Goal: Information Seeking & Learning: Check status

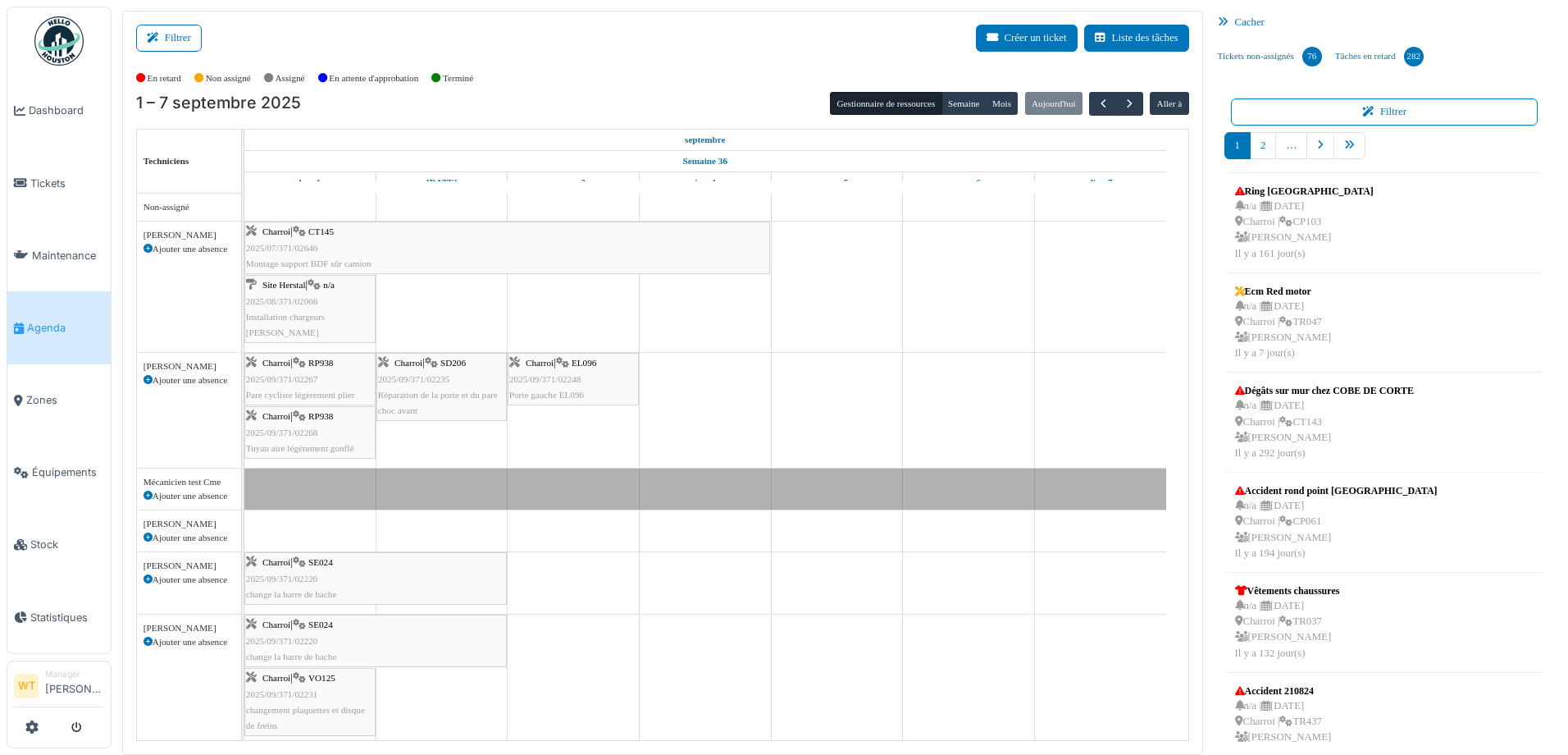
scroll to position [254, 0]
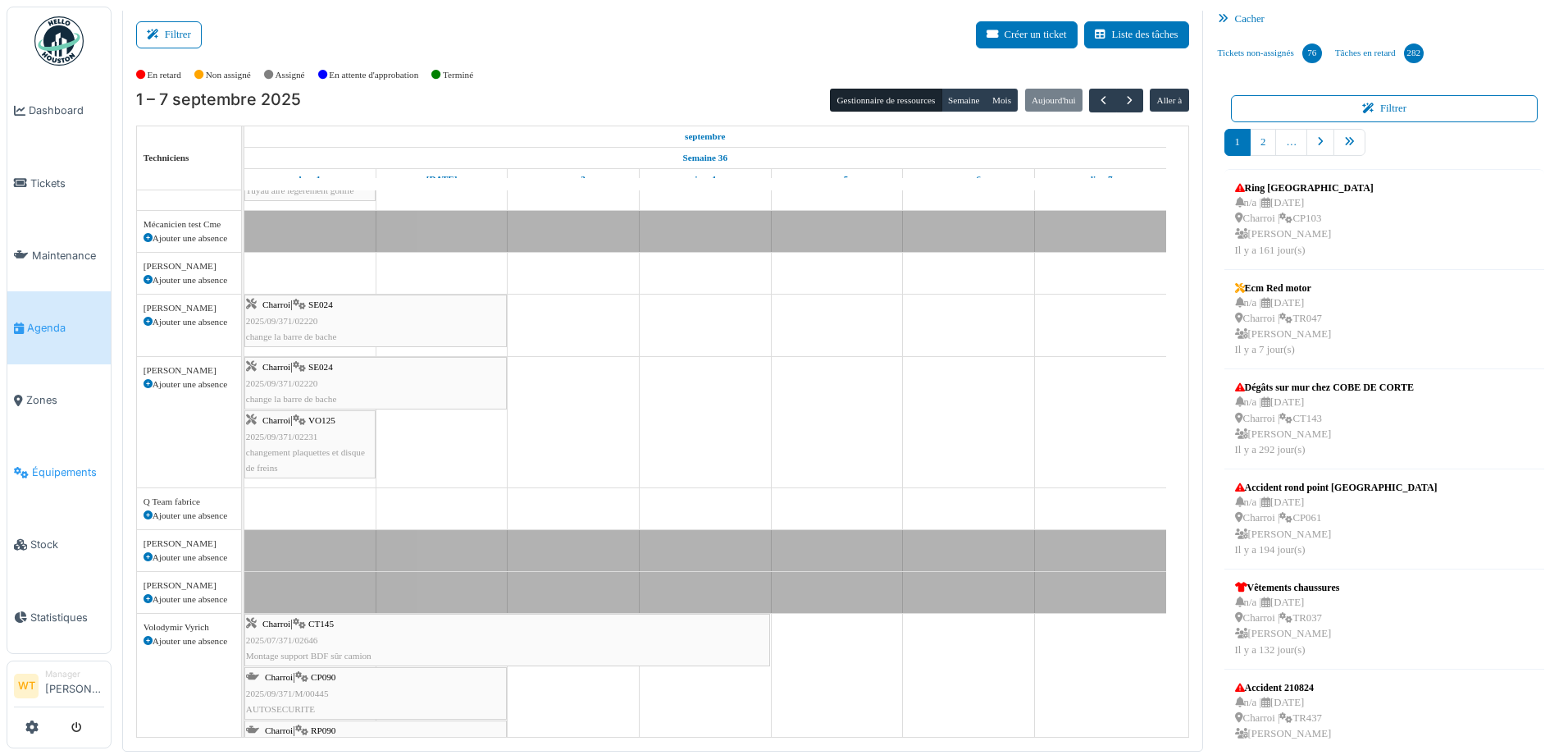
click at [67, 464] on span "Équipements" at bounding box center [68, 472] width 72 height 16
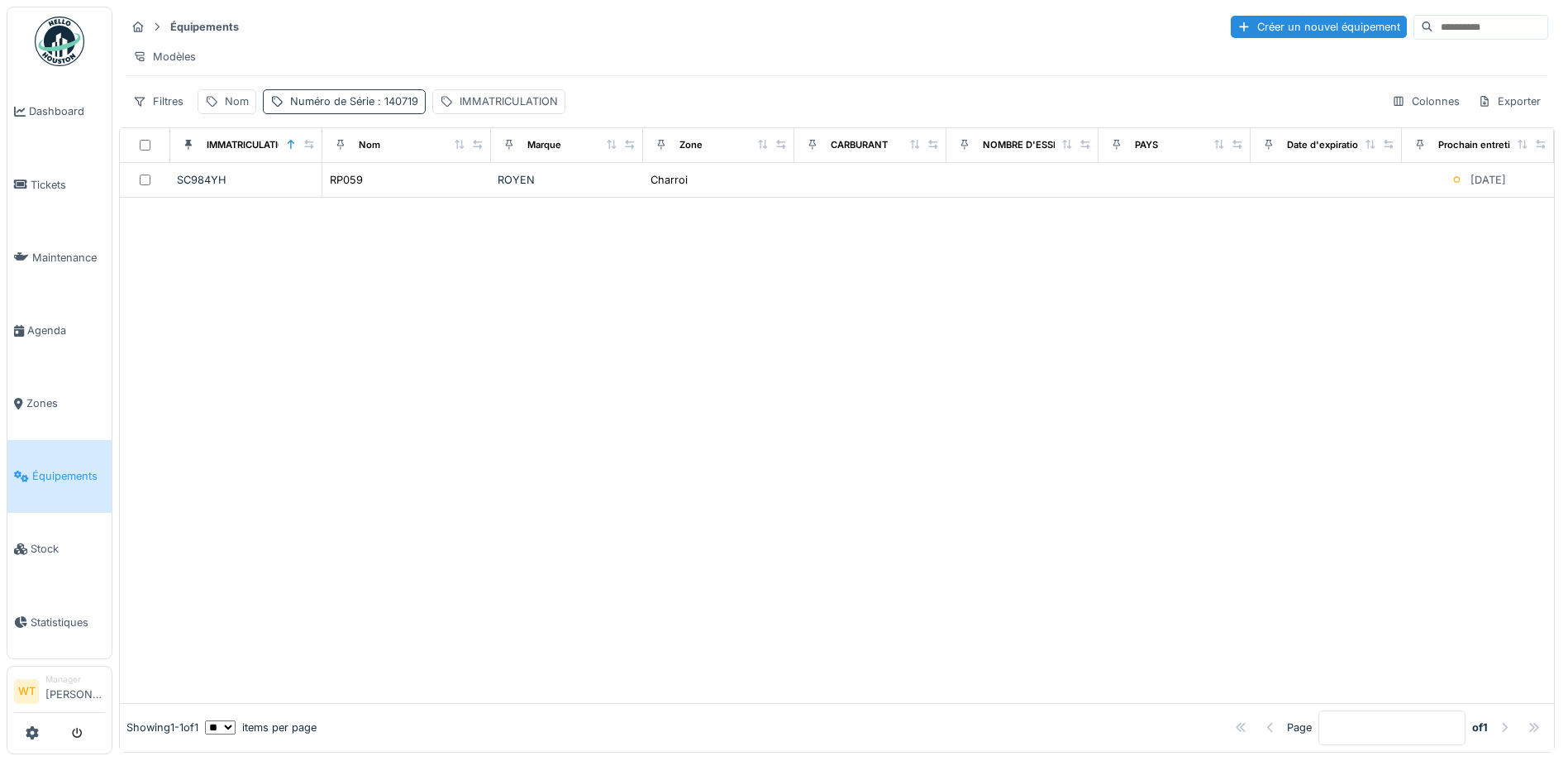
click at [372, 109] on div "Numéro de Série : 140719" at bounding box center [354, 100] width 128 height 16
drag, startPoint x: 471, startPoint y: 193, endPoint x: 445, endPoint y: 193, distance: 26.0
click at [466, 193] on div "Numéro de Série ******" at bounding box center [383, 193] width 226 height 35
click at [444, 193] on Série_Y4OTU "******" at bounding box center [383, 193] width 226 height 35
click at [473, 192] on icon at bounding box center [476, 193] width 8 height 8
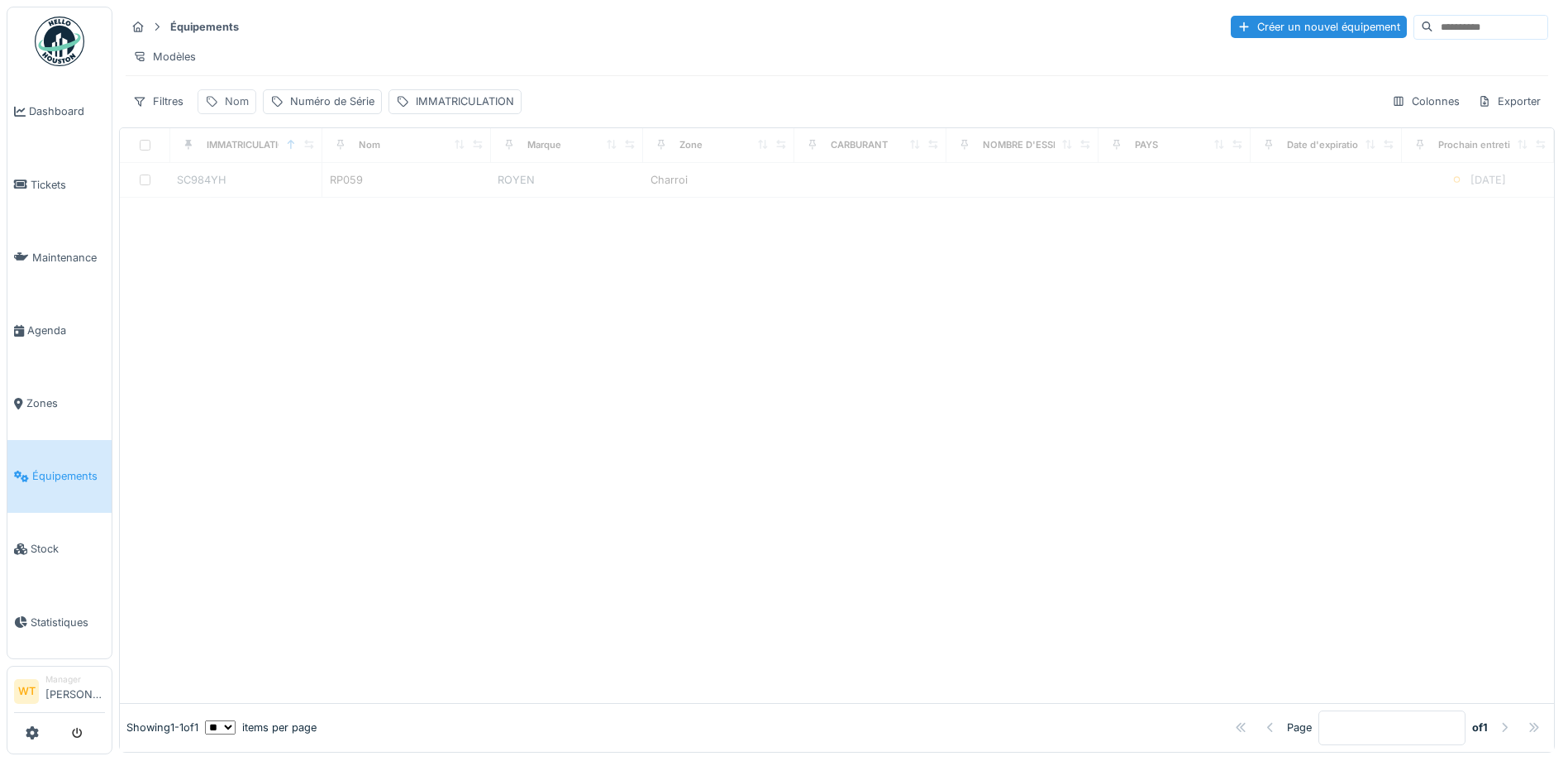
click at [222, 113] on div "Nom" at bounding box center [227, 101] width 59 height 24
click at [281, 189] on input "Nom" at bounding box center [287, 193] width 165 height 35
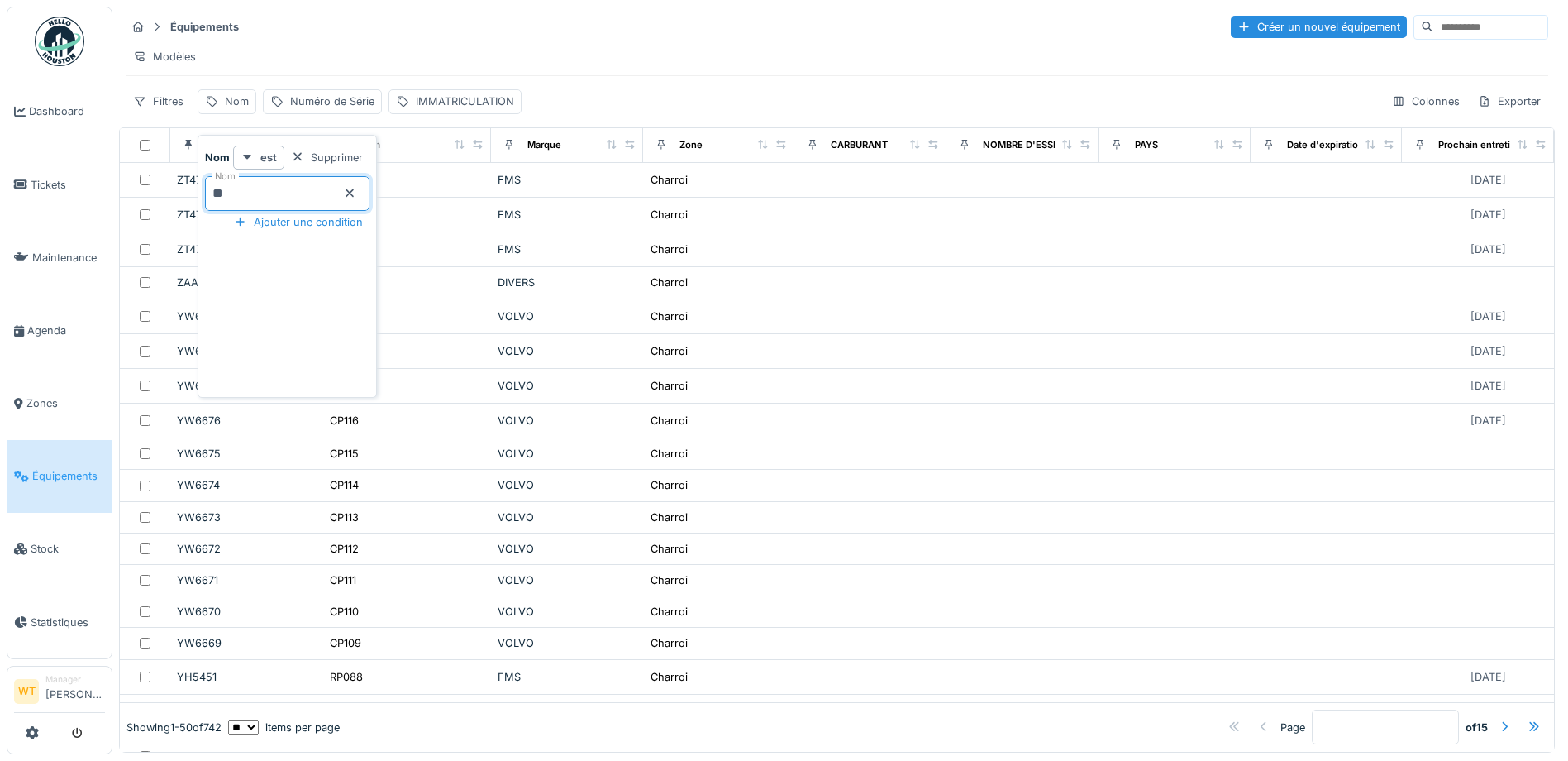
type input "**"
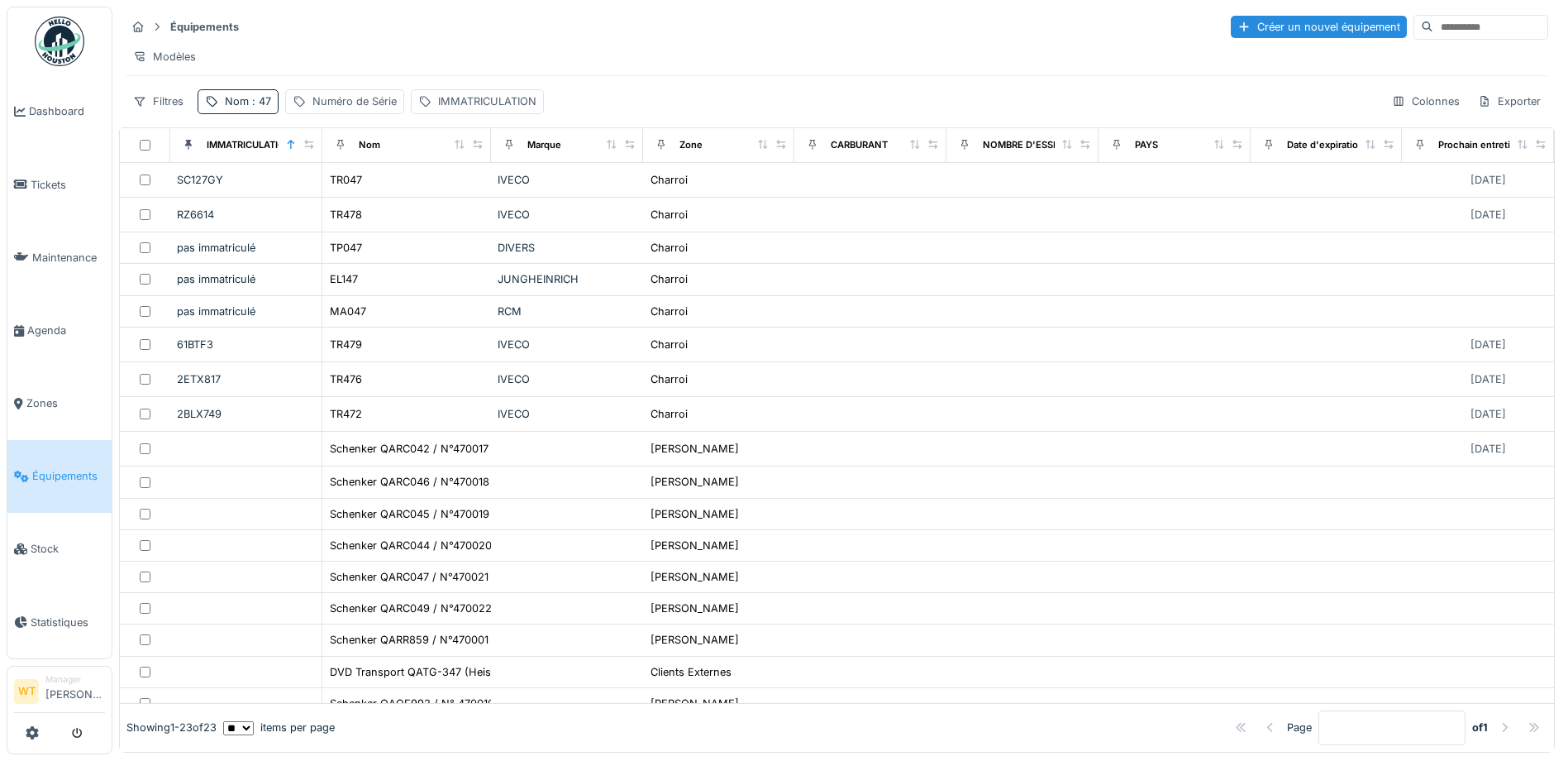
click at [305, 56] on div "Modèles" at bounding box center [836, 56] width 1423 height 24
click at [41, 323] on span "Agenda" at bounding box center [66, 330] width 77 height 16
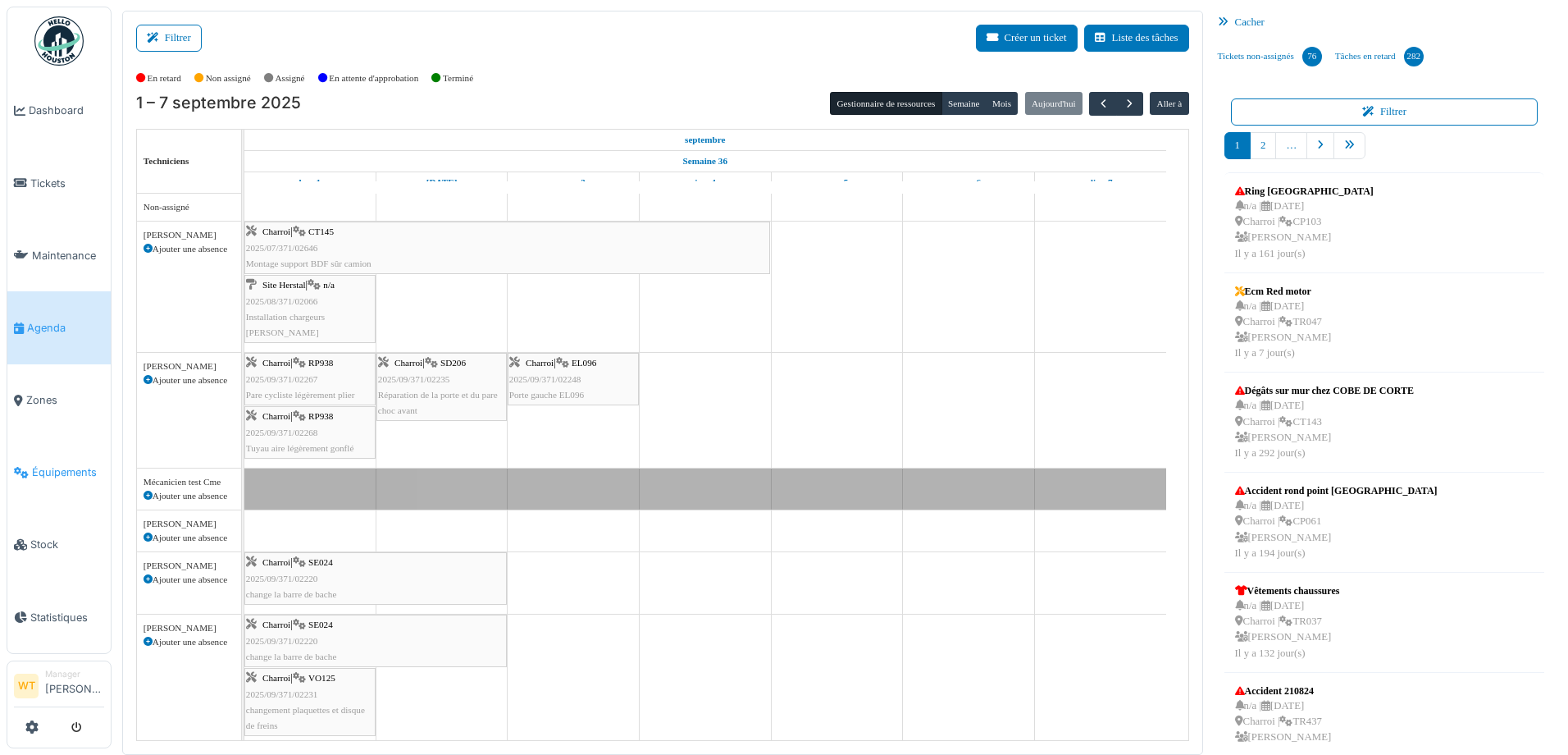
click at [73, 465] on span "Équipements" at bounding box center [68, 472] width 72 height 16
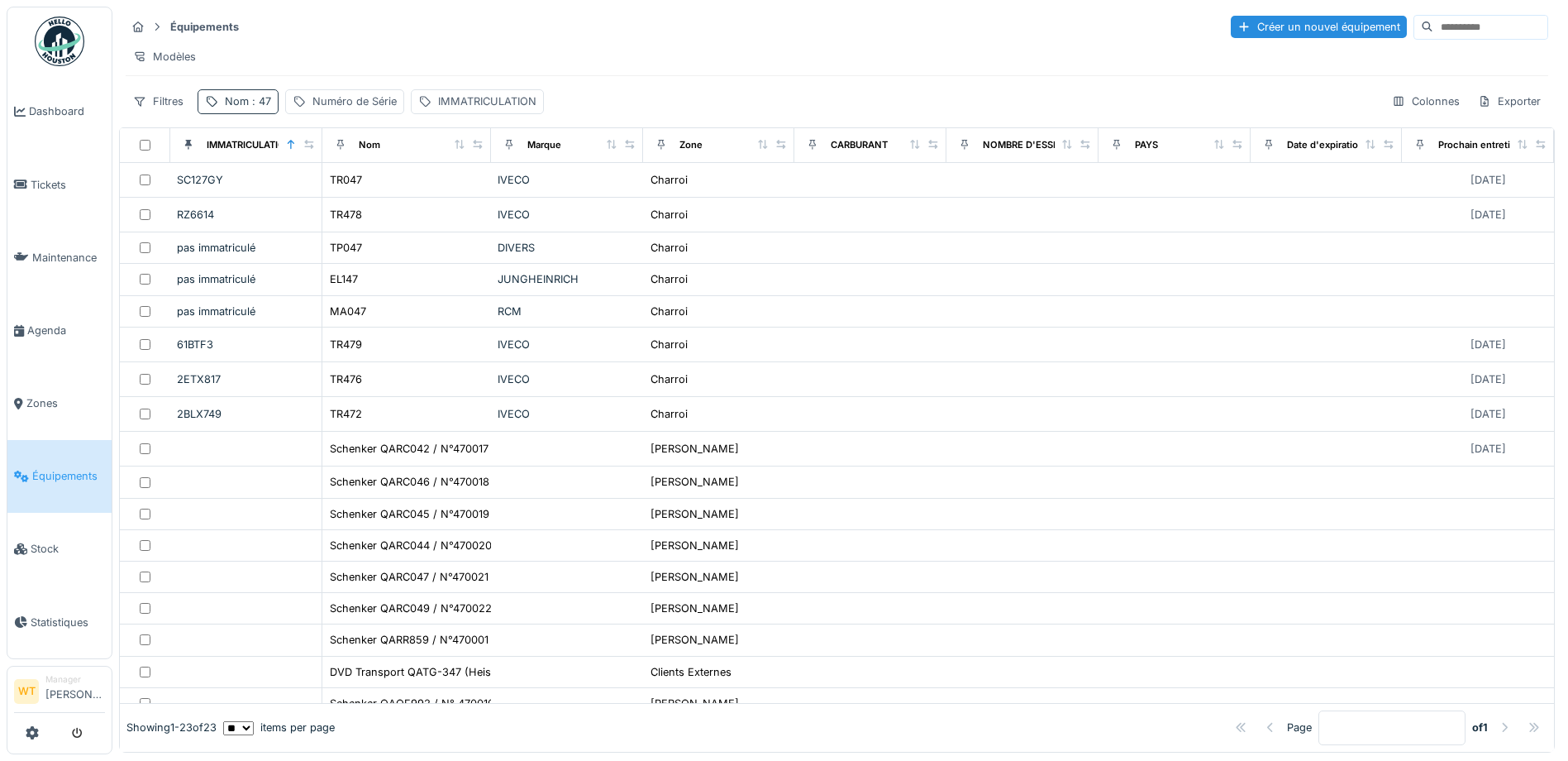
click at [254, 108] on span ": 47" at bounding box center [260, 100] width 22 height 12
drag, startPoint x: 374, startPoint y: 190, endPoint x: 305, endPoint y: 196, distance: 69.3
click at [367, 193] on div "Nom **" at bounding box center [287, 193] width 165 height 35
click at [305, 196] on input "**" at bounding box center [287, 193] width 165 height 35
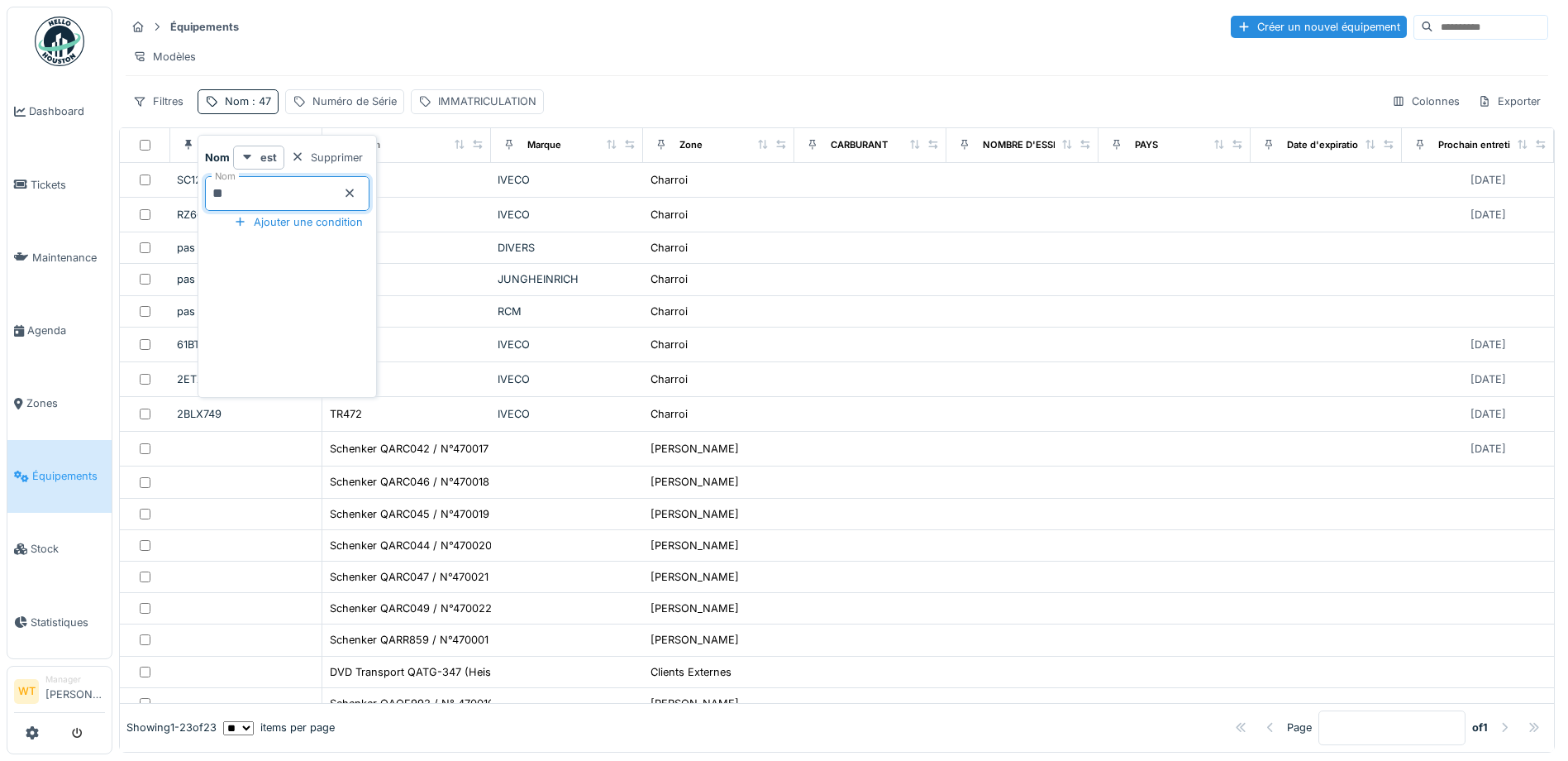
drag, startPoint x: 377, startPoint y: 191, endPoint x: 350, endPoint y: 198, distance: 27.9
click at [368, 195] on div "Nom **" at bounding box center [287, 193] width 165 height 35
click at [343, 199] on input "**" at bounding box center [287, 193] width 165 height 35
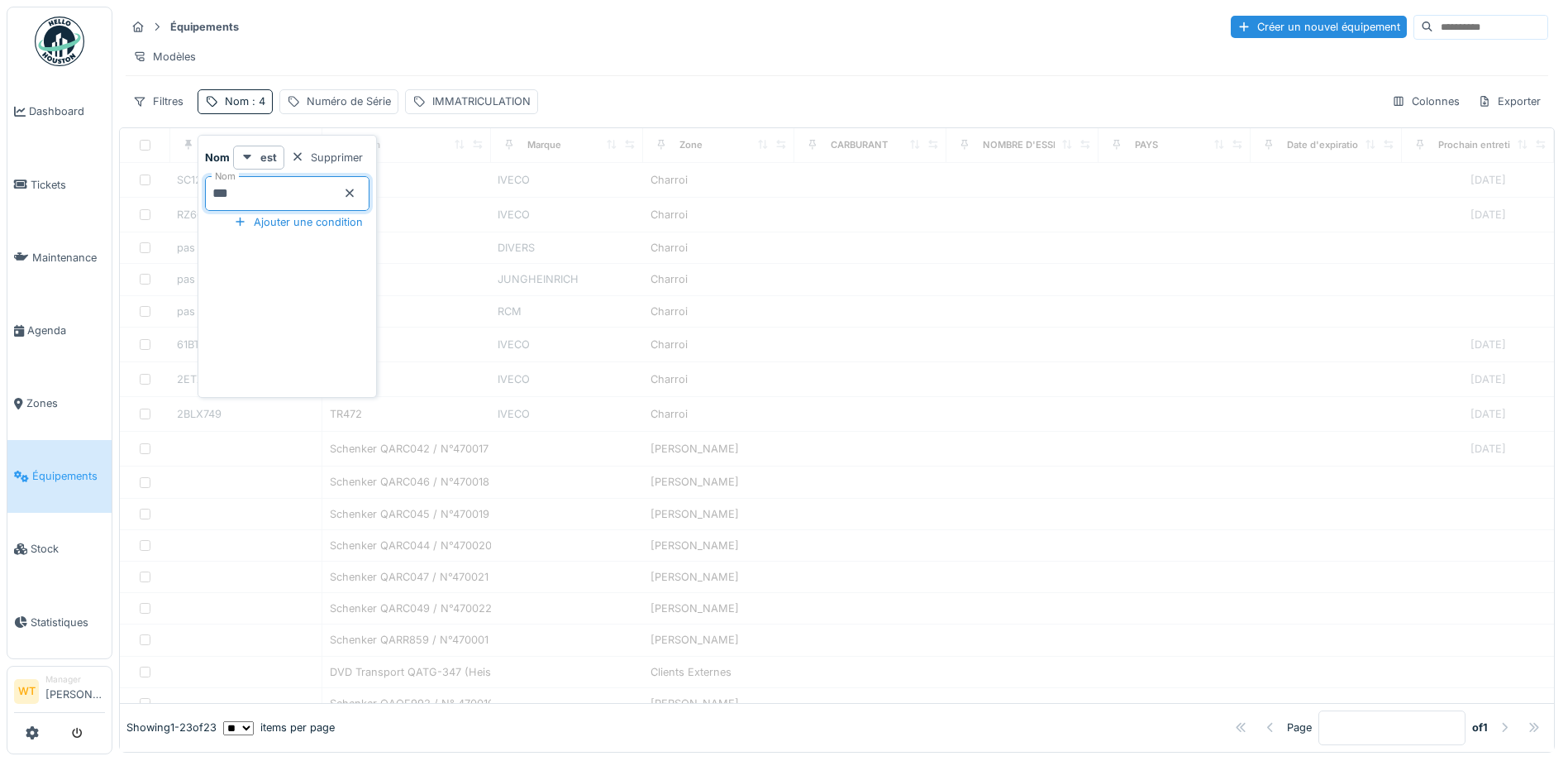
type input "***"
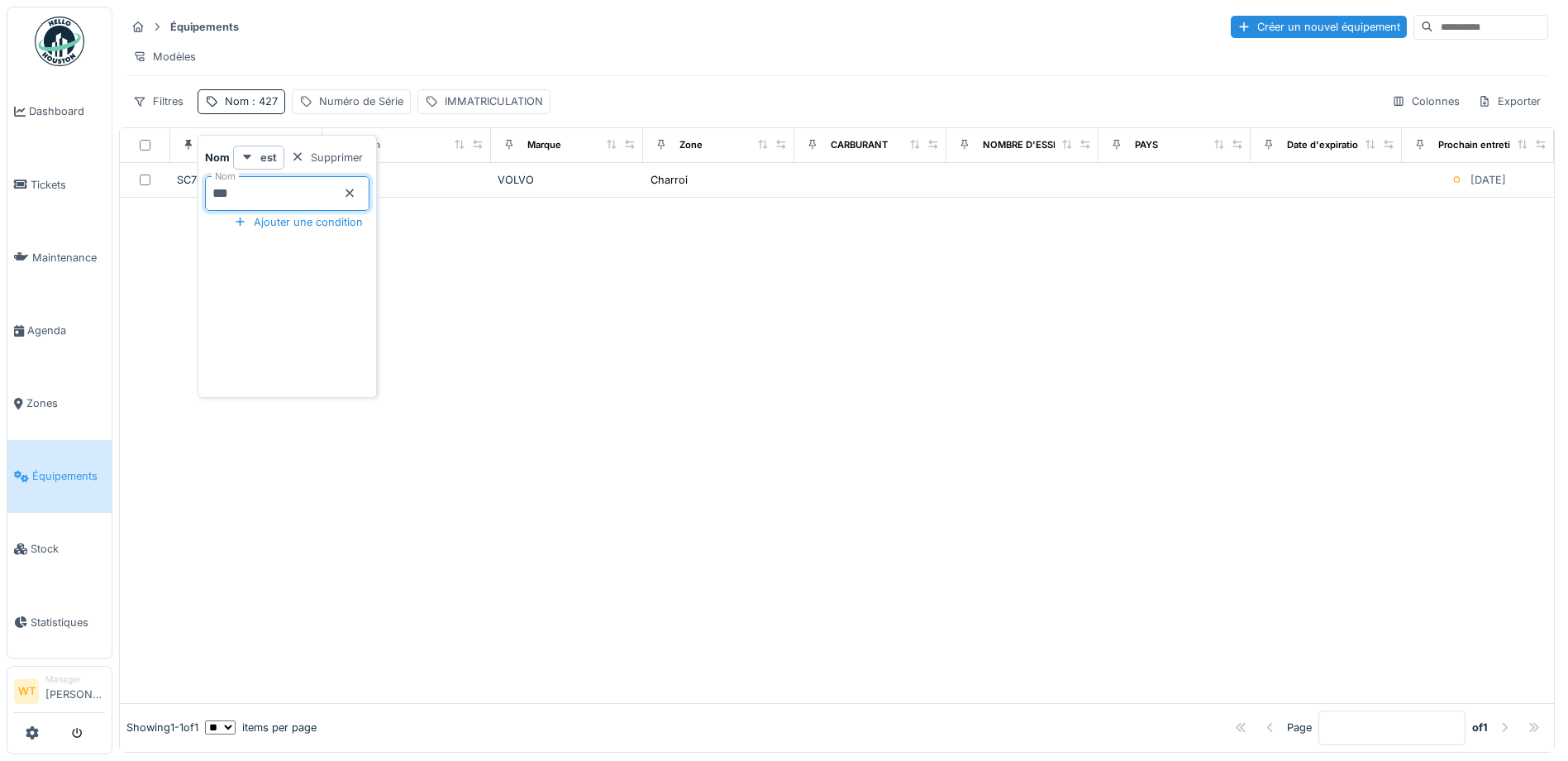
click at [480, 221] on div at bounding box center [836, 451] width 1434 height 505
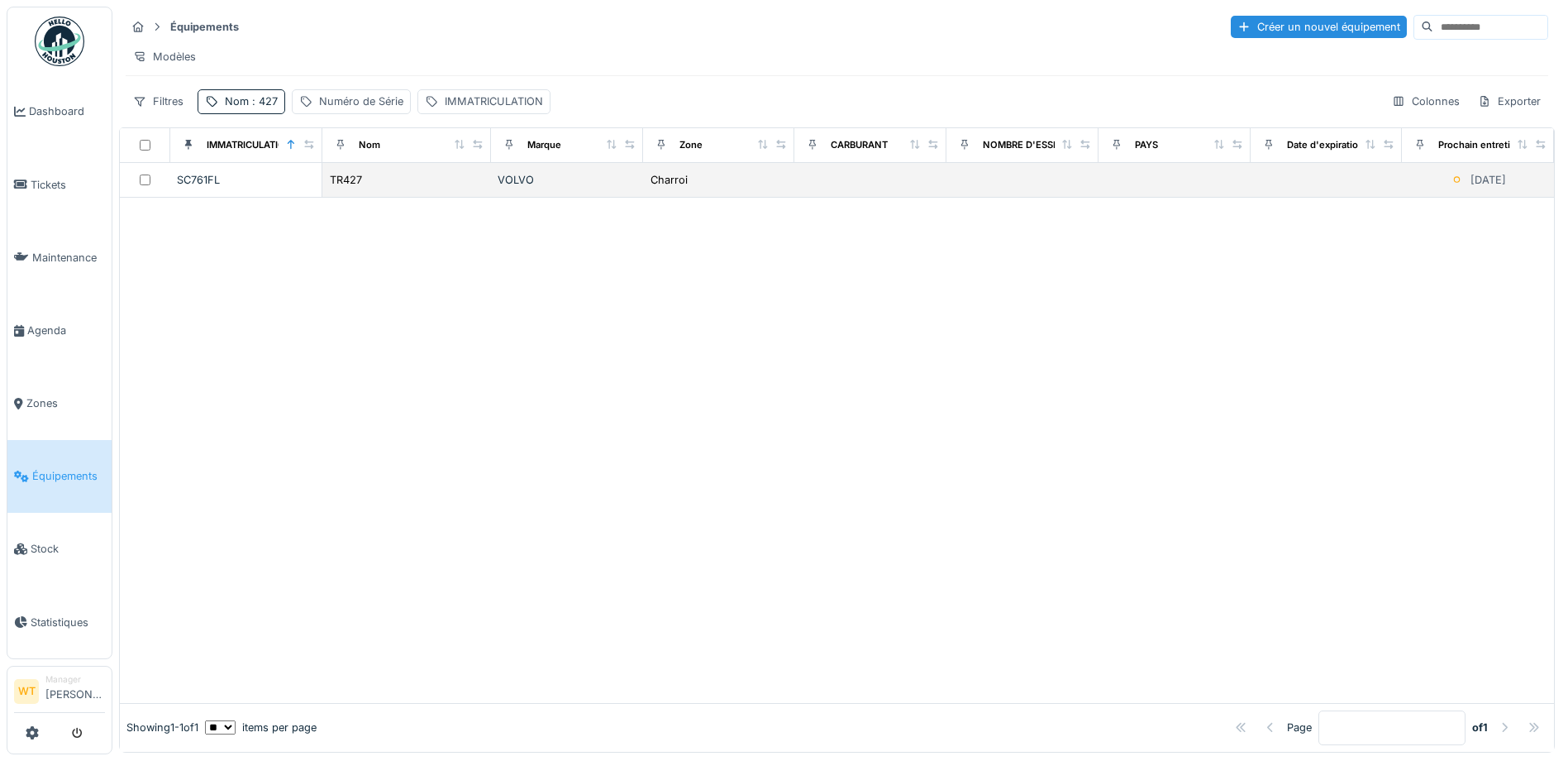
click at [474, 189] on div "TR427" at bounding box center [406, 180] width 156 height 18
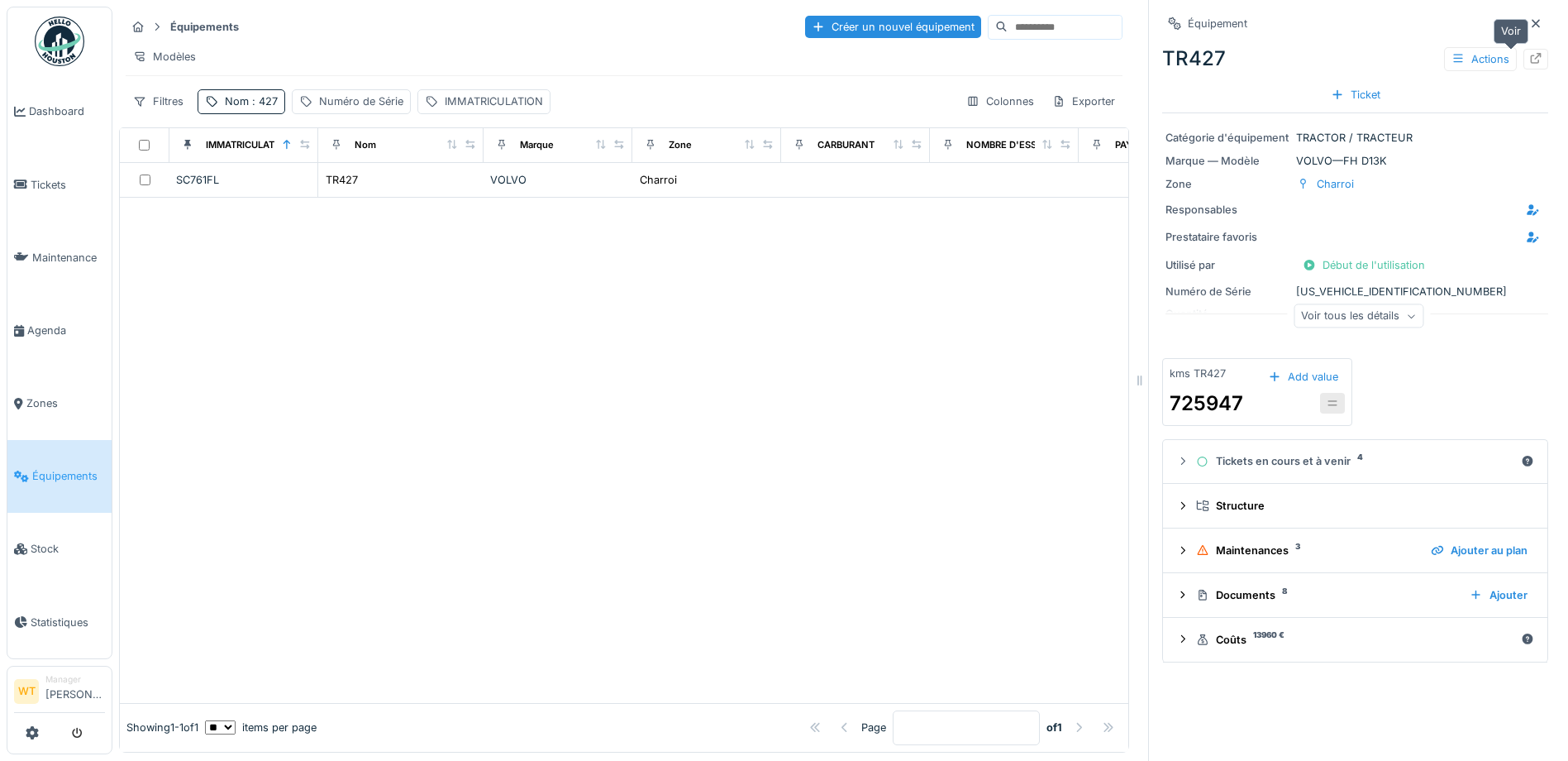
click at [1530, 64] on icon at bounding box center [1536, 58] width 11 height 11
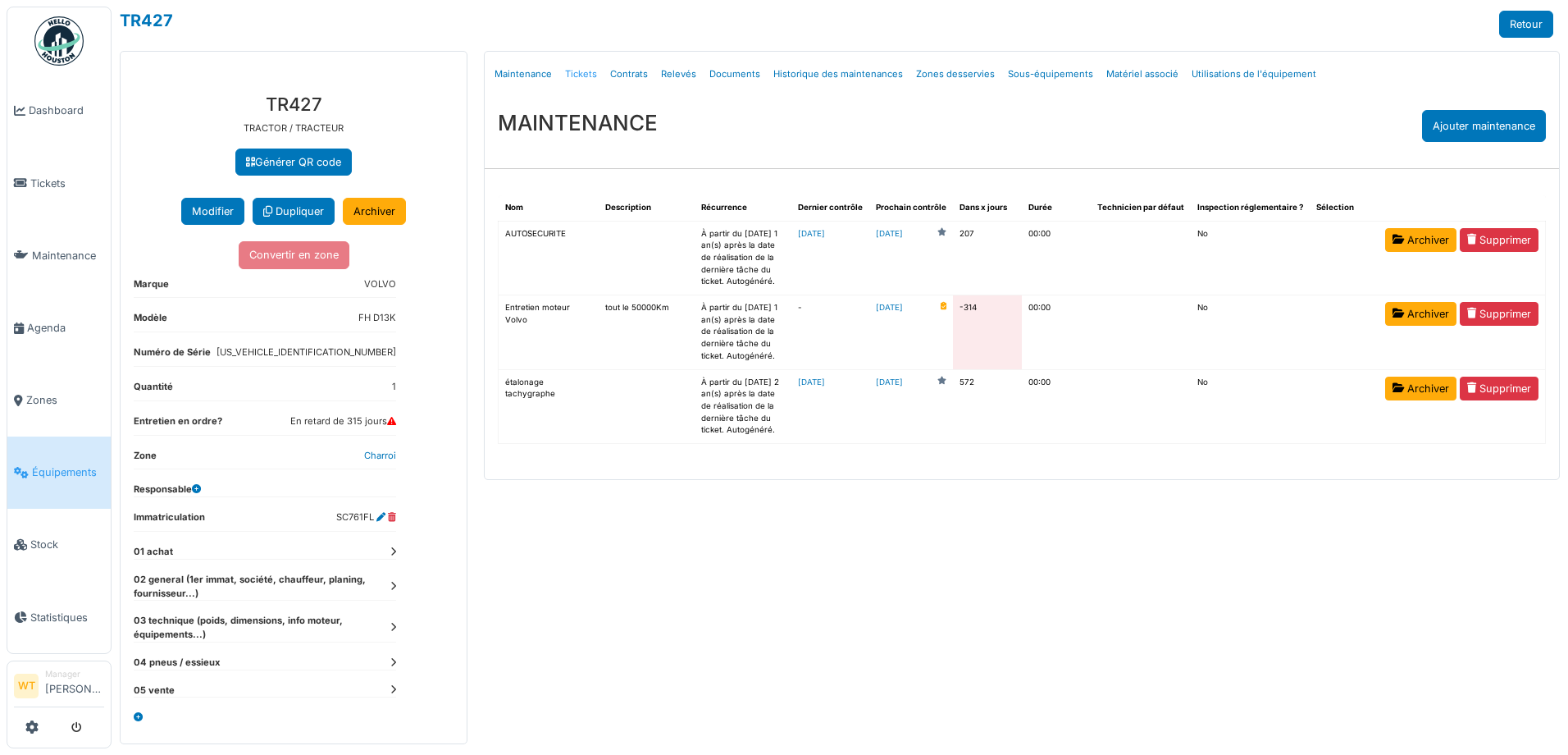
click at [578, 74] on link "Tickets" at bounding box center [580, 74] width 45 height 38
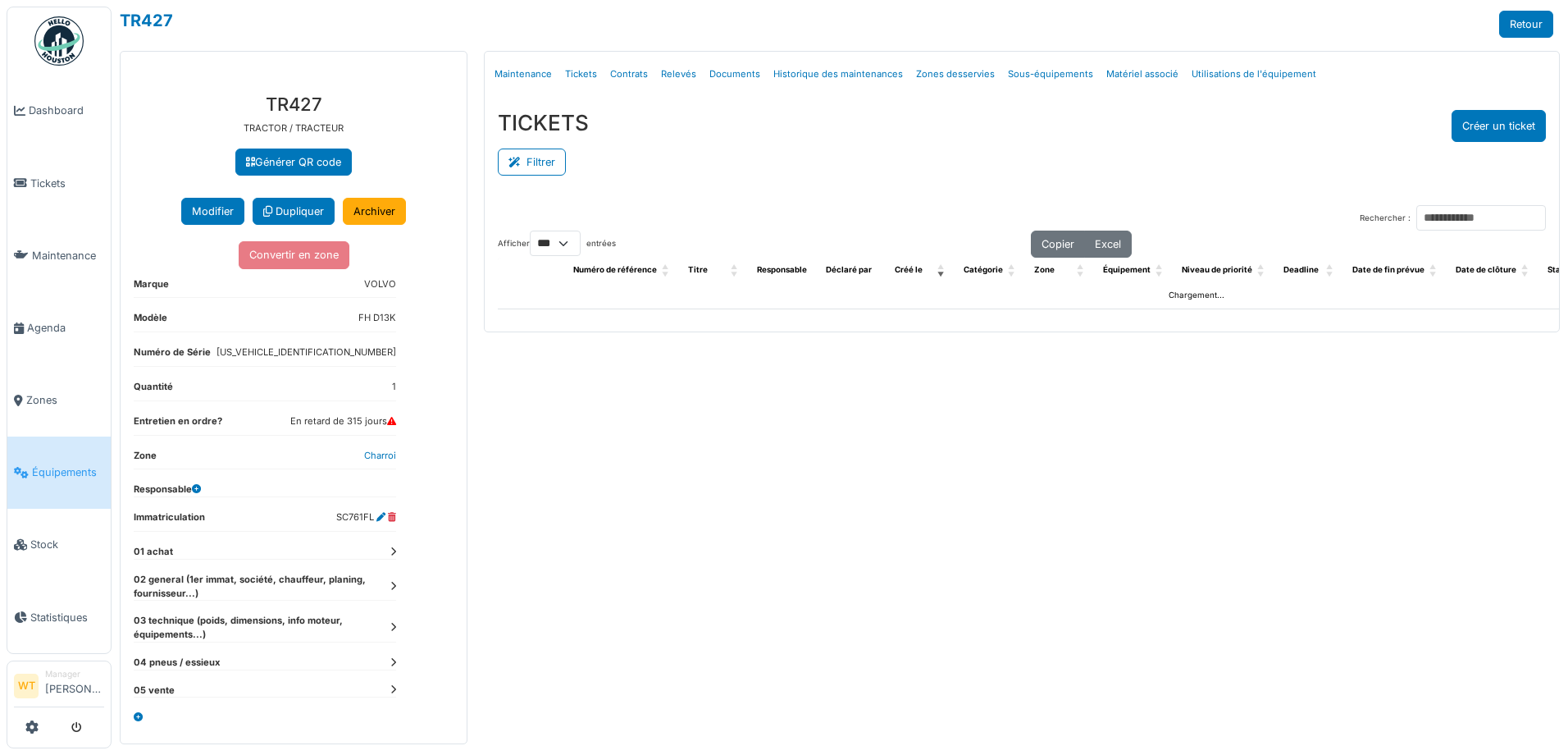
select select "***"
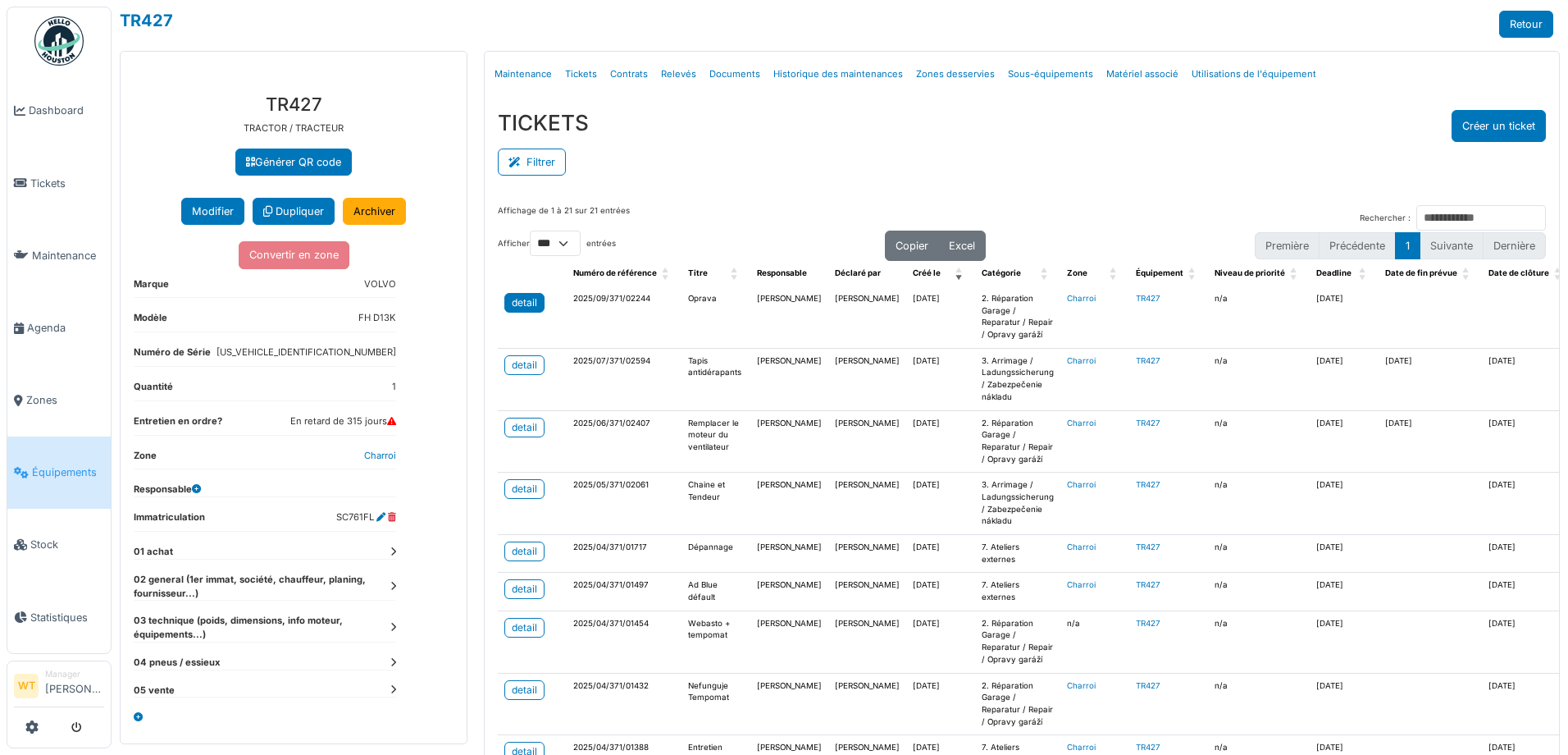
click at [538, 303] on link "detail" at bounding box center [524, 303] width 40 height 20
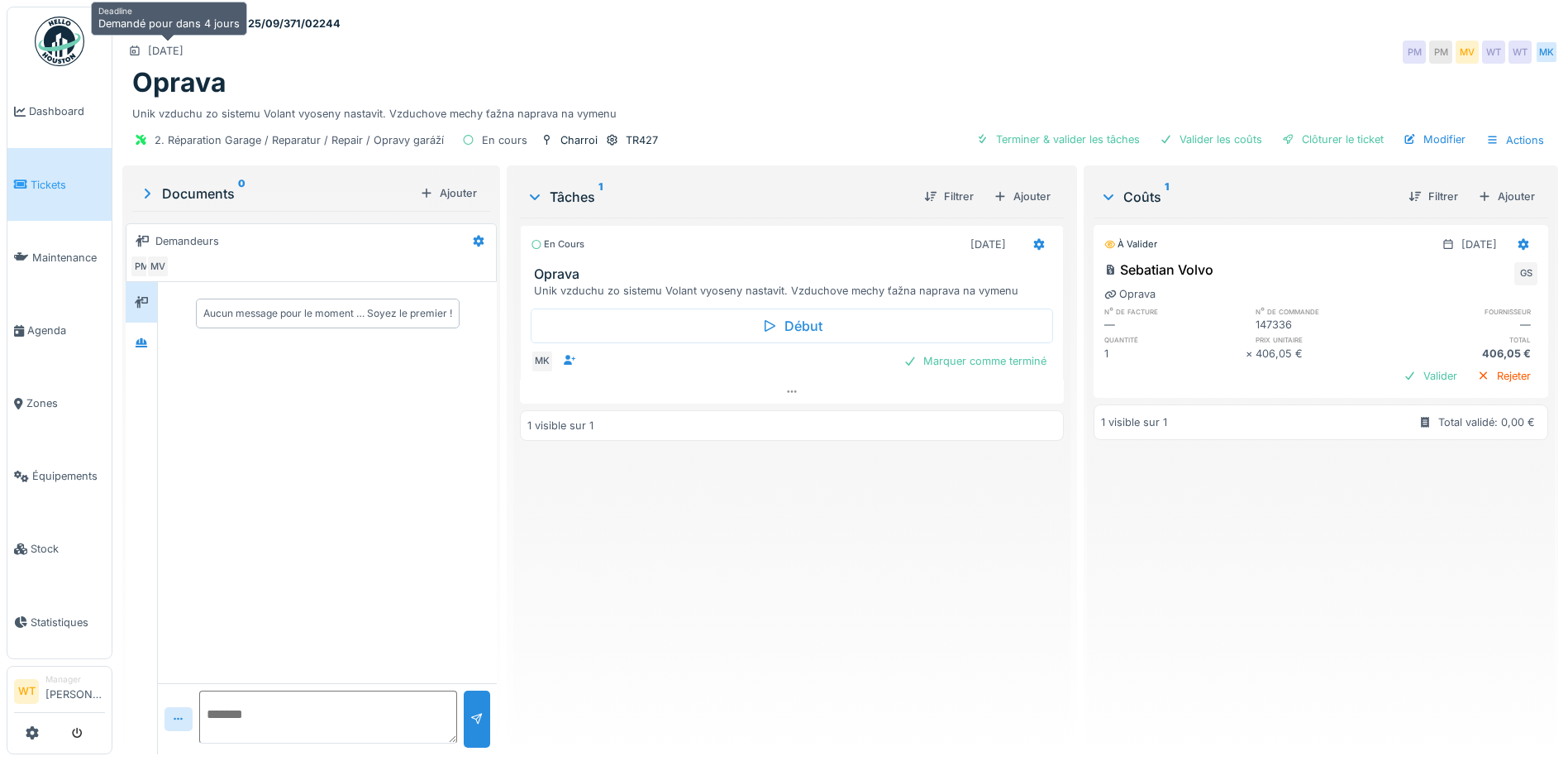
drag, startPoint x: 180, startPoint y: 101, endPoint x: 240, endPoint y: 54, distance: 76.2
click at [214, 46] on div "Tickets #2025/09/371/02244 [DATE] PM PM MV WT WT MK Oprava Unik vzduchu zo sist…" at bounding box center [840, 84] width 1442 height 156
click at [239, 54] on div "[DATE] PM PM MV WT WT MK" at bounding box center [840, 52] width 1435 height 29
click at [244, 54] on div "[DATE] PM PM MV WT WT MK" at bounding box center [840, 52] width 1435 height 29
click at [53, 337] on link "Agenda" at bounding box center [59, 330] width 104 height 73
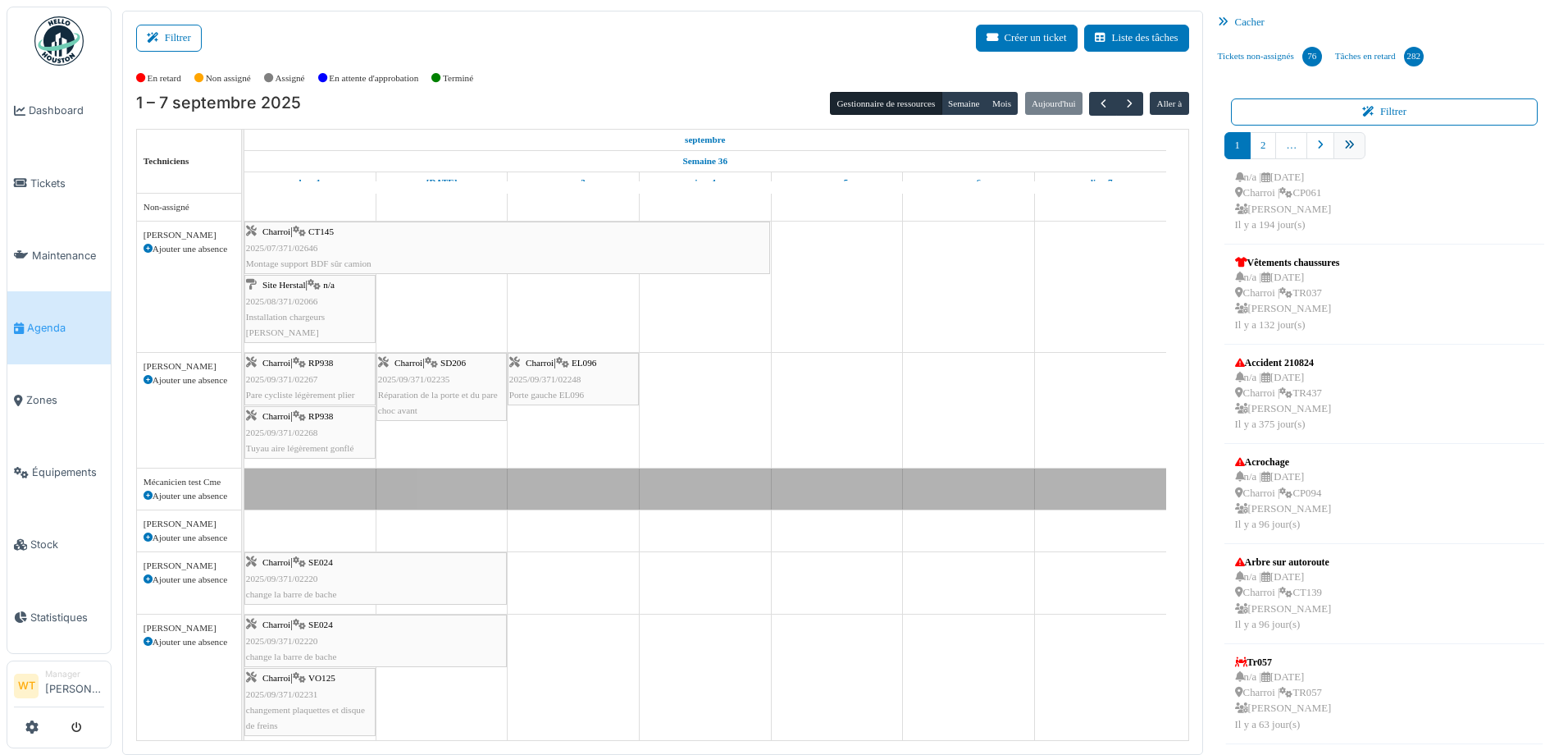
click at [1344, 148] on icon "pager" at bounding box center [1350, 145] width 11 height 11
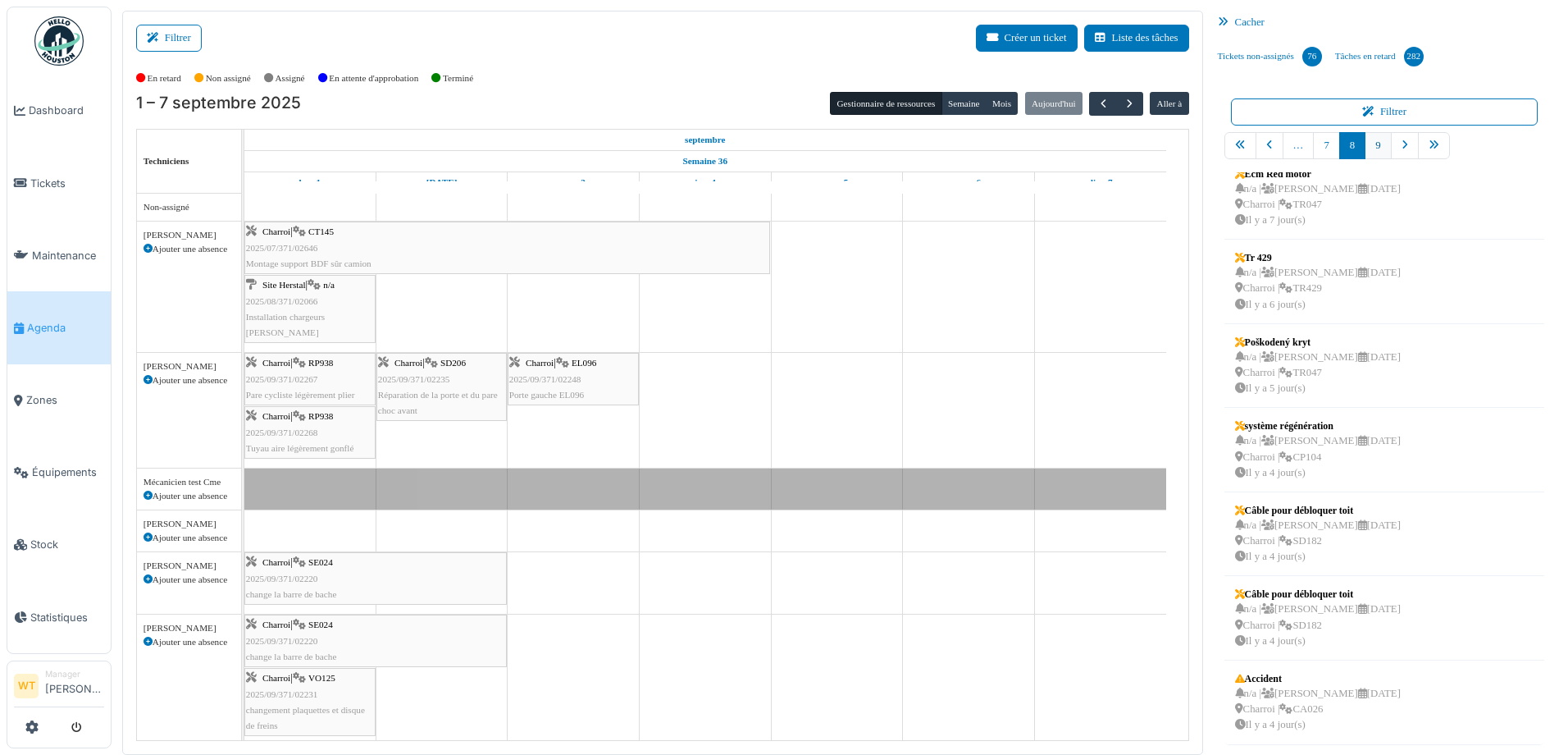
click at [1364, 147] on link "9" at bounding box center [1377, 146] width 26 height 27
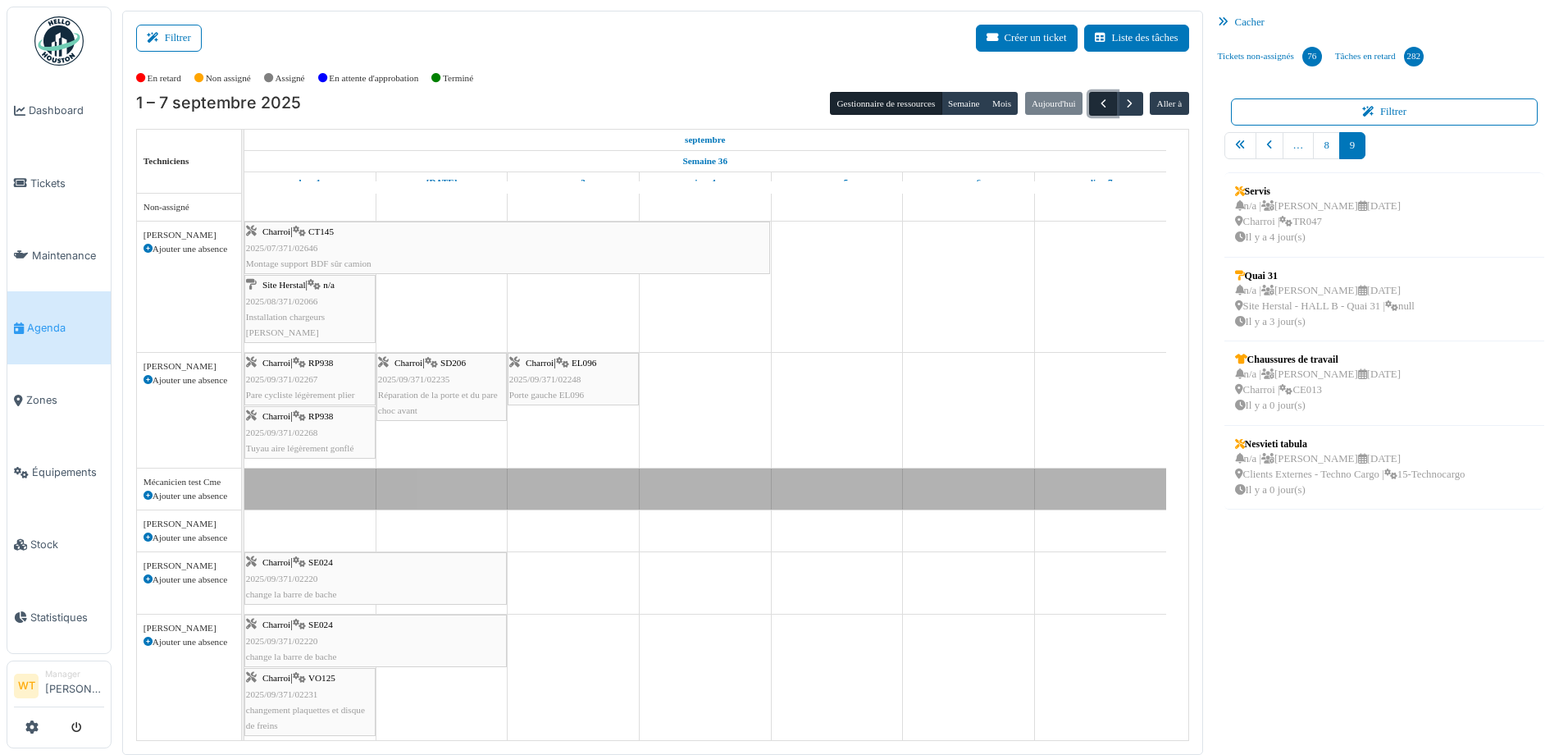
click at [1100, 106] on span "button" at bounding box center [1103, 103] width 14 height 14
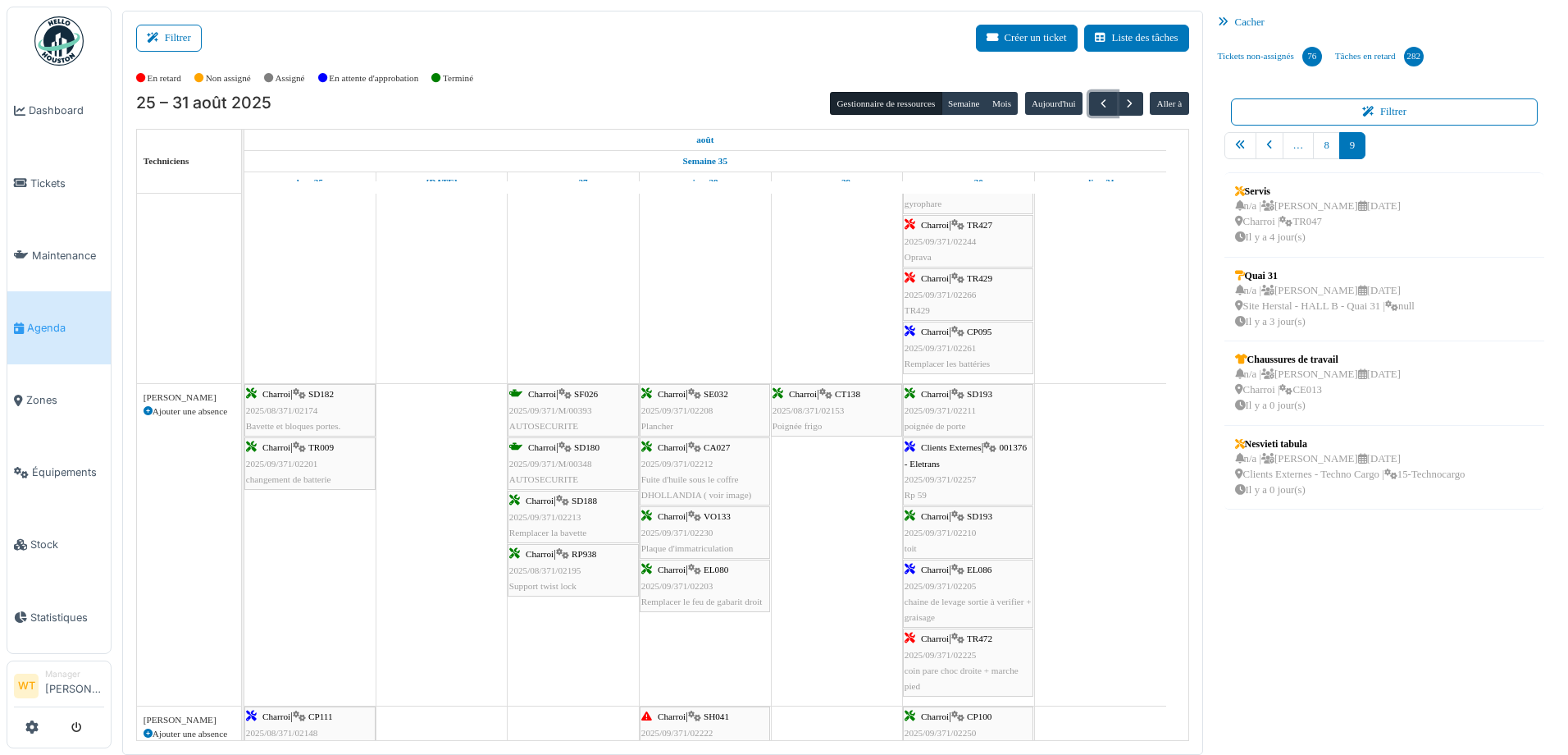
scroll to position [412, 0]
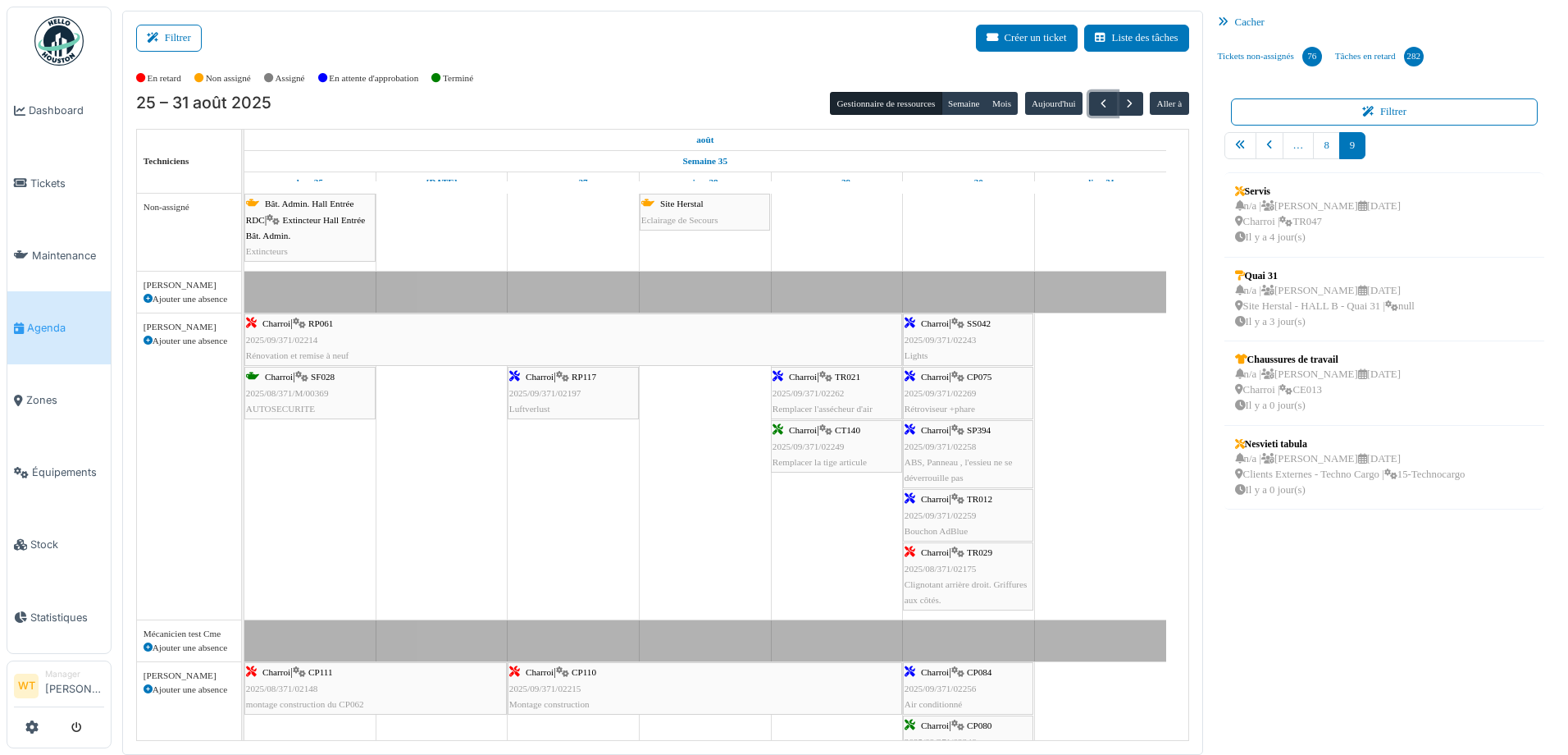
click at [828, 407] on span "Remplacer l'assécheur d'air" at bounding box center [821, 409] width 100 height 10
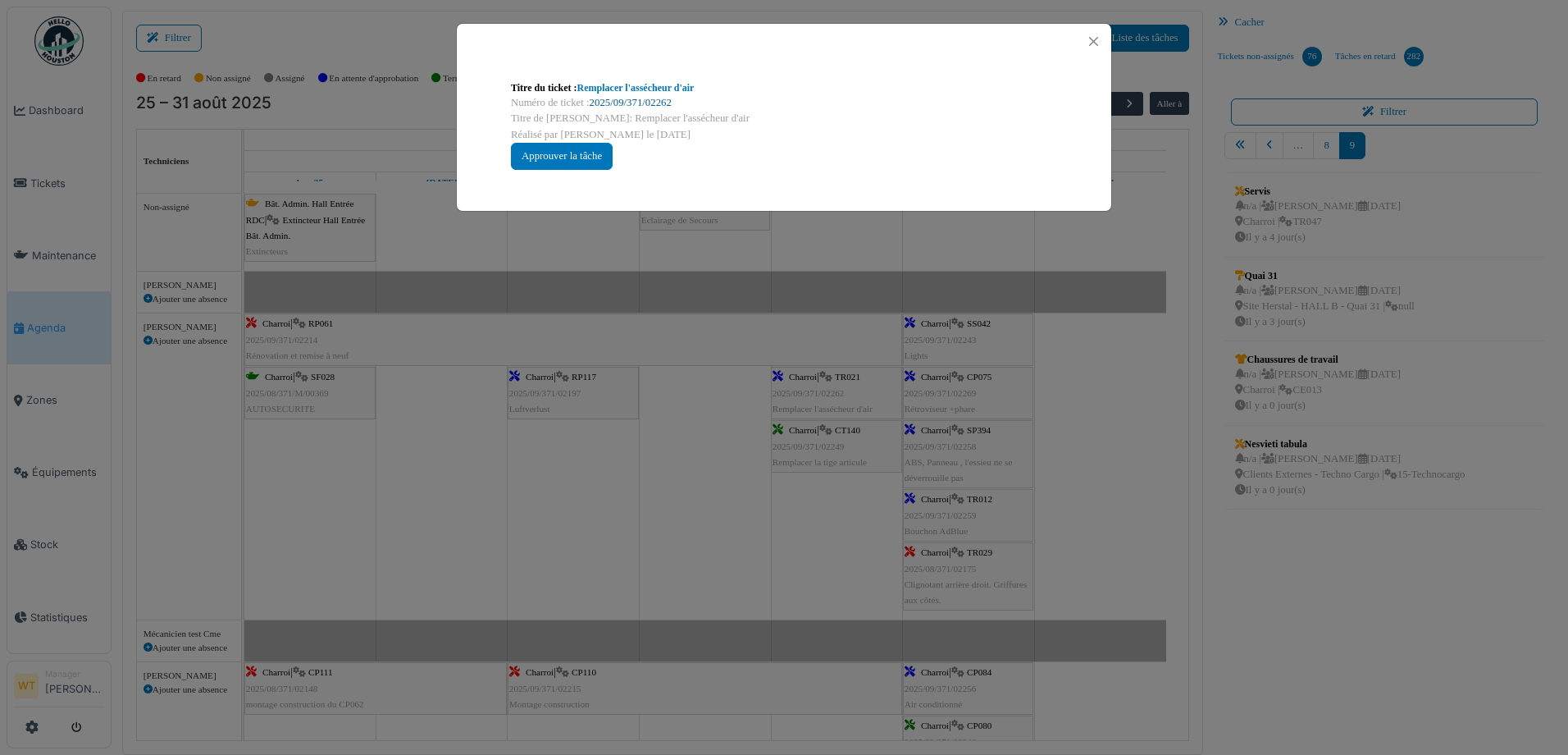
click at [626, 100] on link "2025/09/371/02262" at bounding box center [630, 102] width 82 height 12
click at [1093, 36] on button "Close" at bounding box center [1094, 41] width 22 height 22
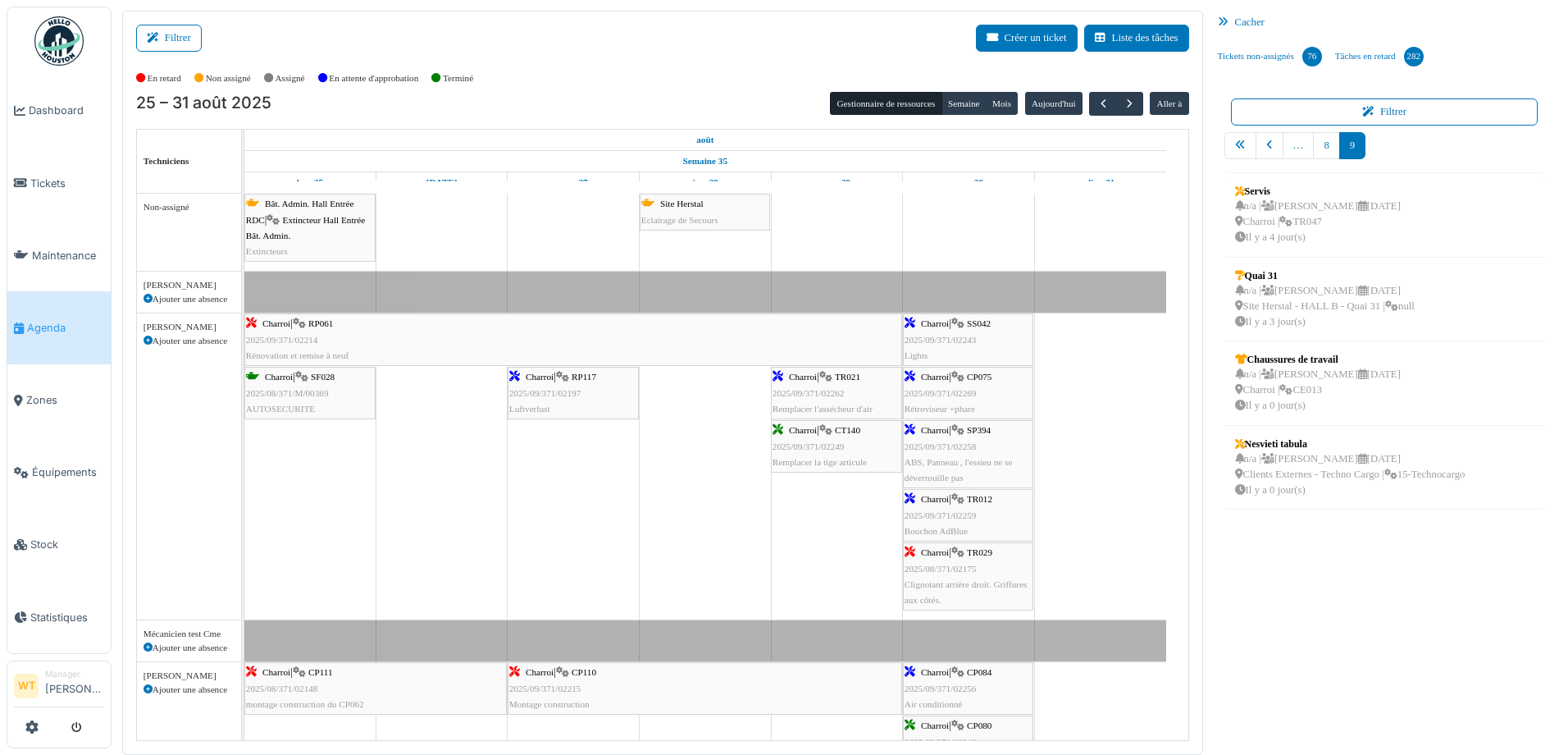
click at [939, 337] on span "2025/09/371/02243" at bounding box center [940, 339] width 72 height 10
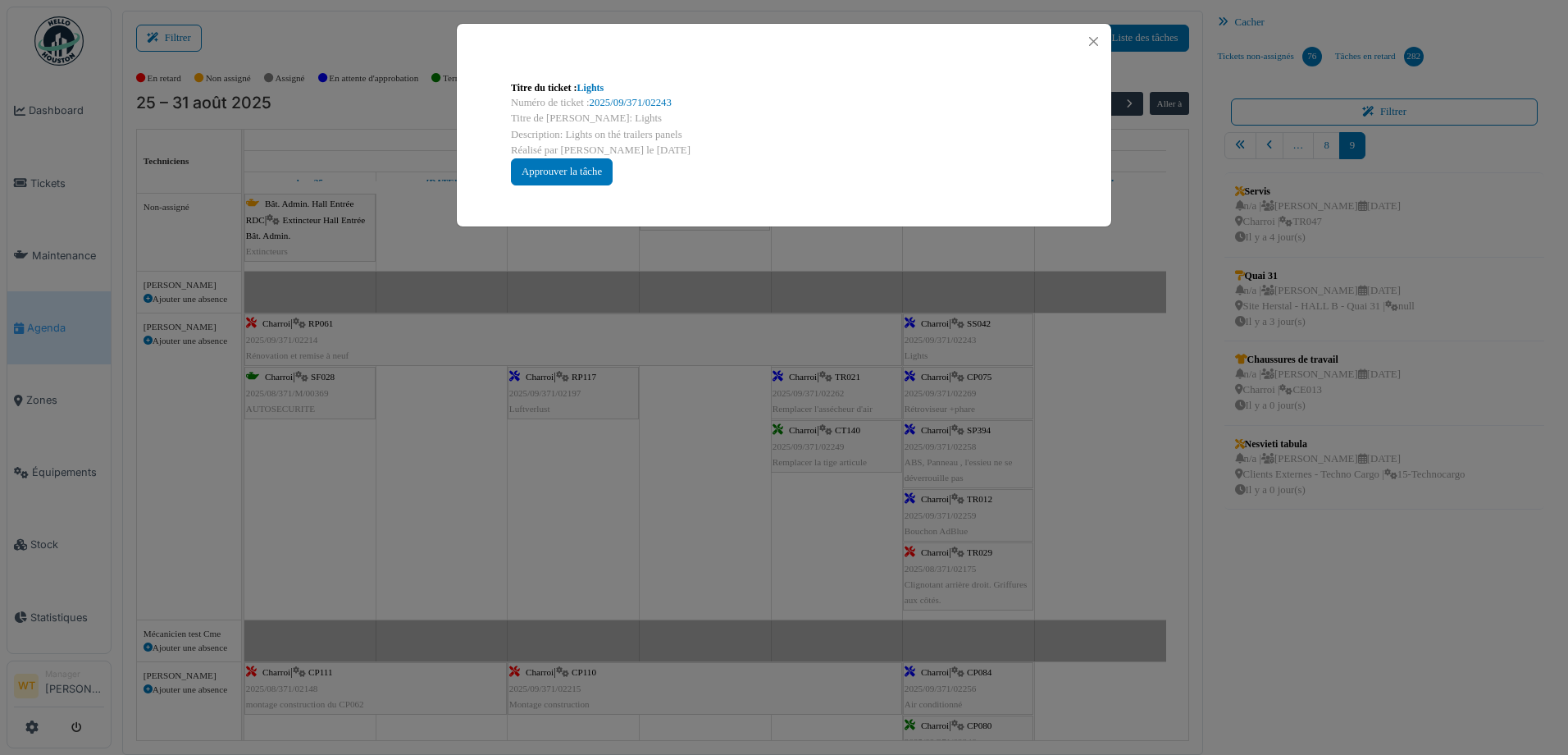
click at [645, 95] on div "Numéro de ticket : 2025/09/371/02243" at bounding box center [784, 102] width 546 height 16
click at [644, 102] on link "2025/09/371/02243" at bounding box center [630, 102] width 82 height 12
click at [1092, 42] on button "Close" at bounding box center [1094, 41] width 22 height 22
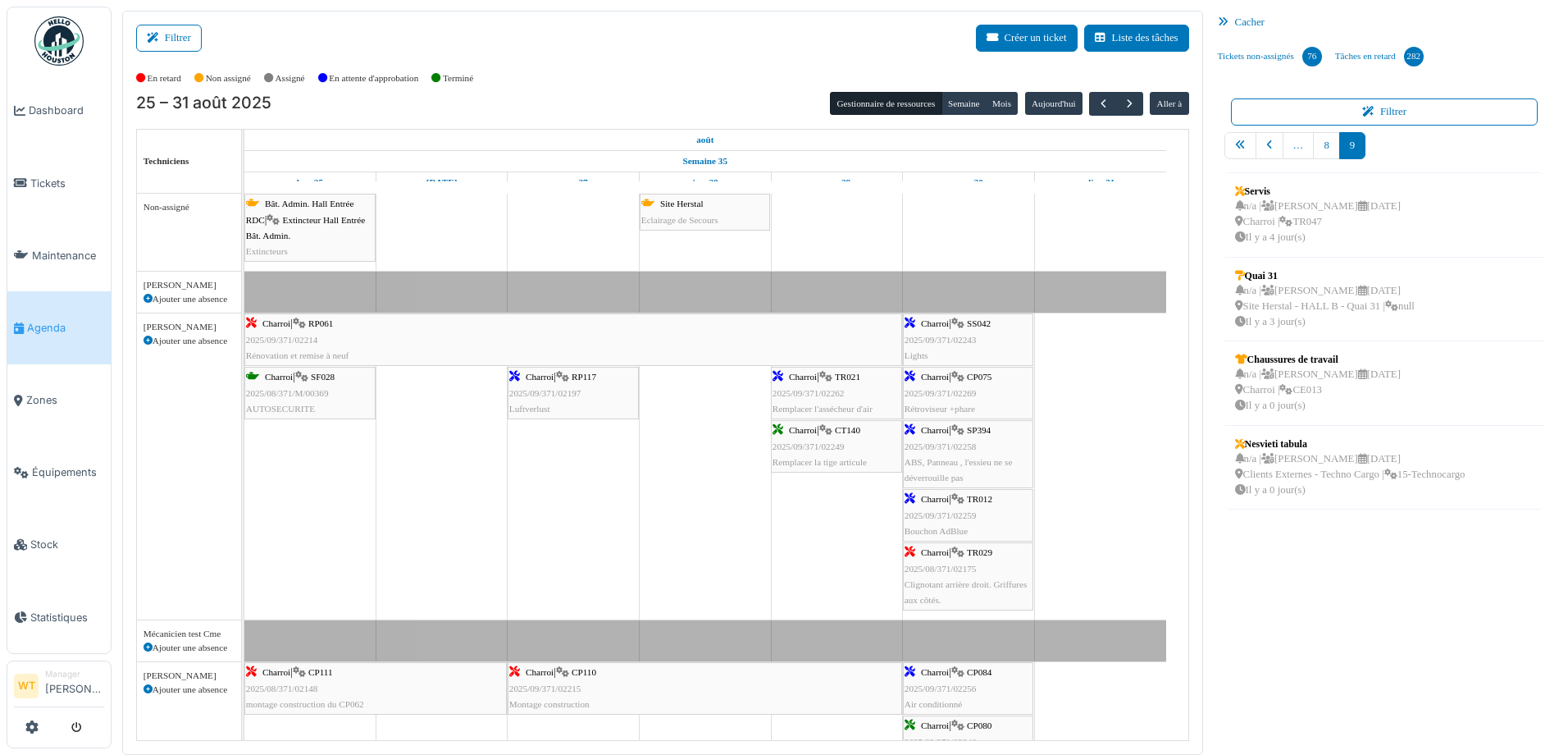
click at [948, 408] on span "Rétroviseur +phare" at bounding box center [939, 409] width 70 height 10
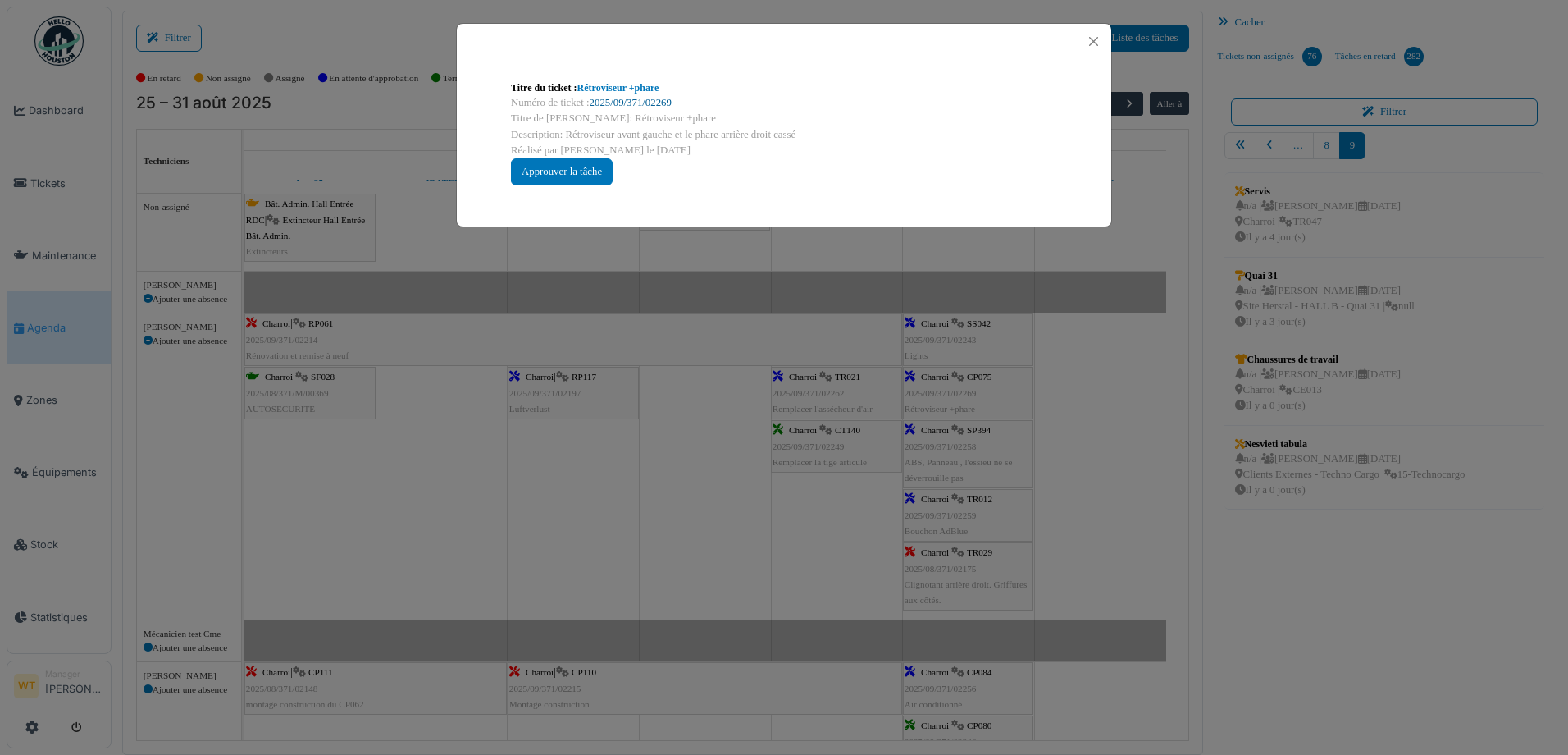
click at [653, 102] on link "2025/09/371/02269" at bounding box center [630, 102] width 82 height 12
click at [1099, 43] on button "Close" at bounding box center [1094, 41] width 22 height 22
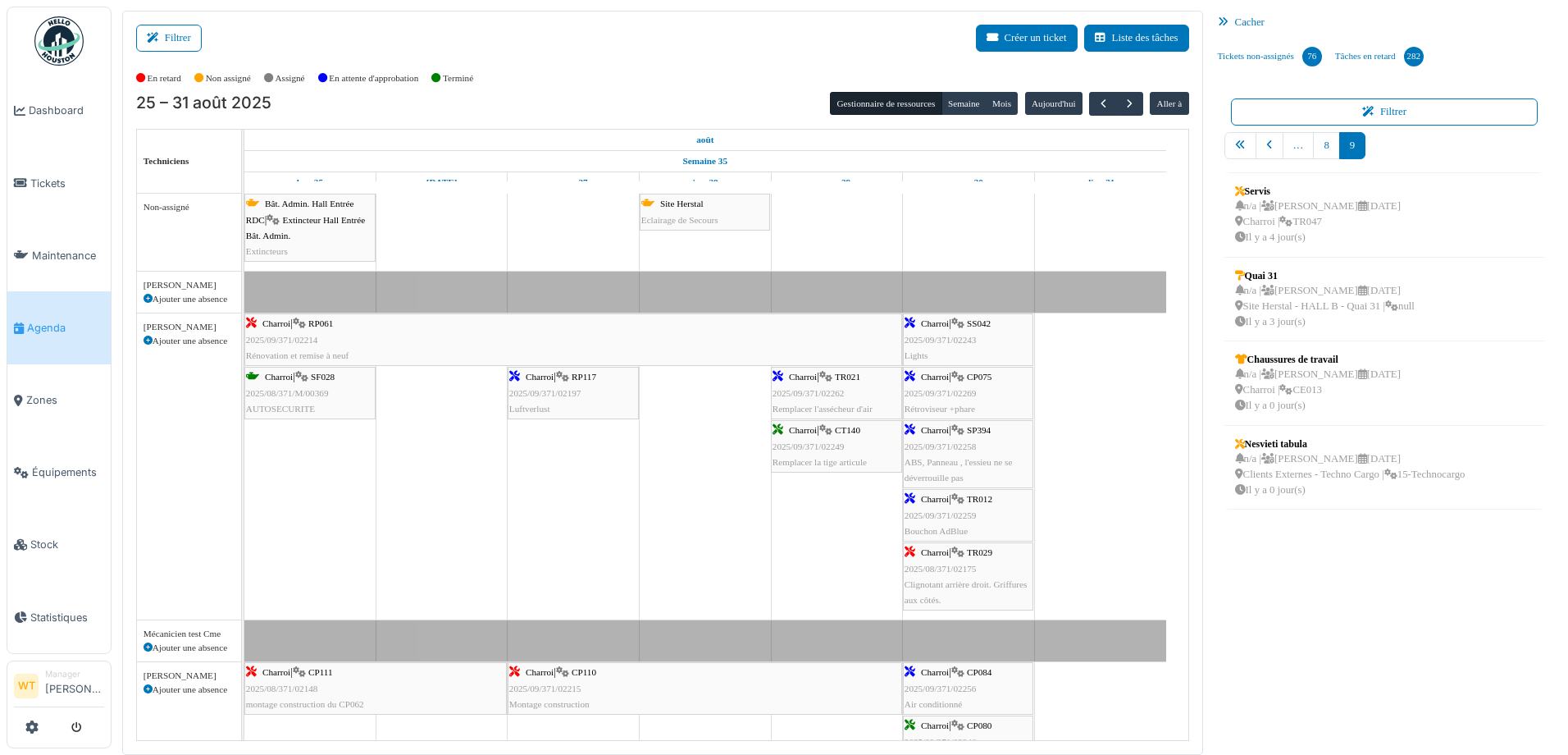
click at [983, 442] on div "Charroi | SP394 2025/09/371/02258 ABS, Panneau , l'essieu ne se déverrouille pas" at bounding box center [968, 453] width 127 height 63
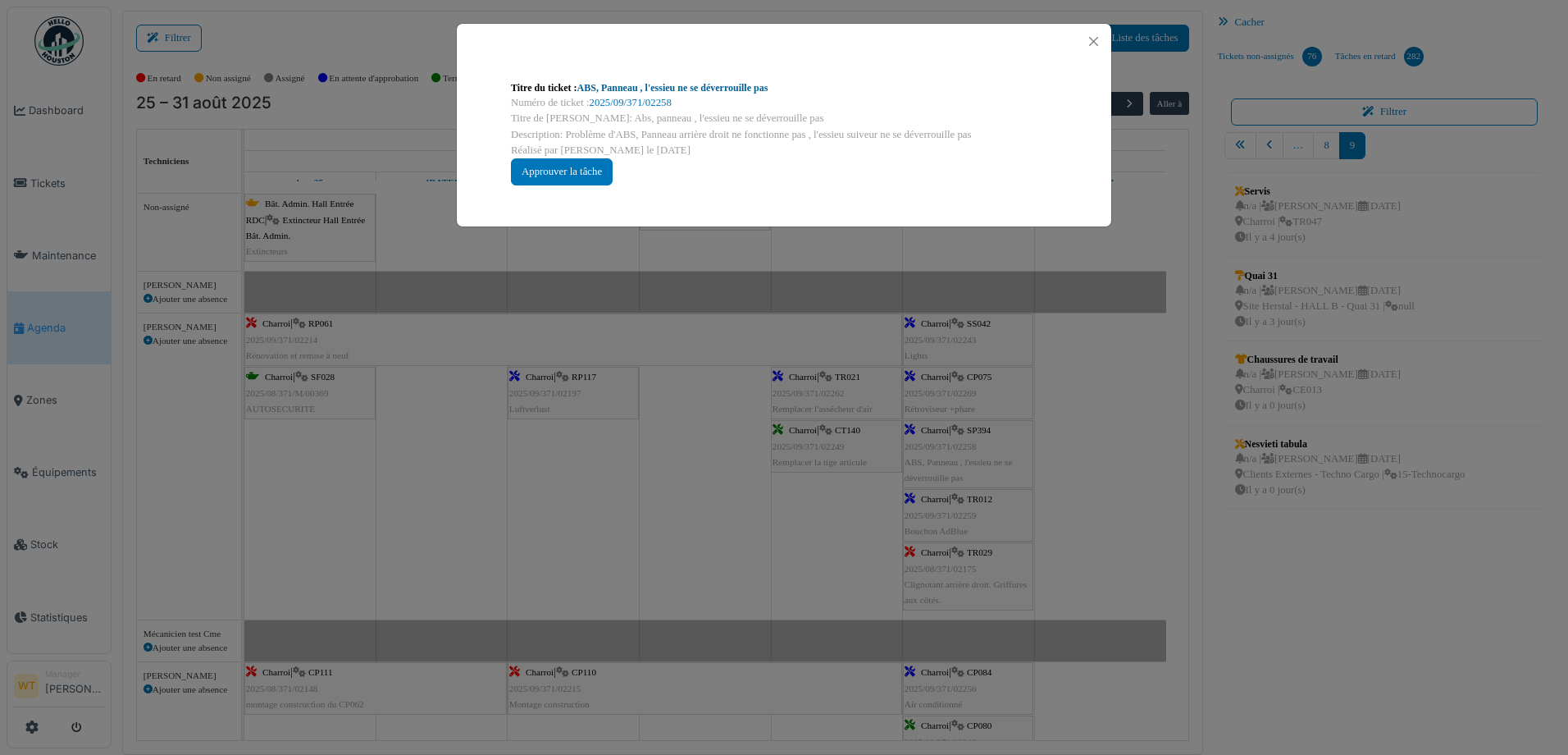
click at [723, 86] on link "ABS, Panneau , l'essieu ne se déverrouille pas" at bounding box center [673, 88] width 191 height 12
click at [1097, 35] on button "Close" at bounding box center [1094, 41] width 22 height 22
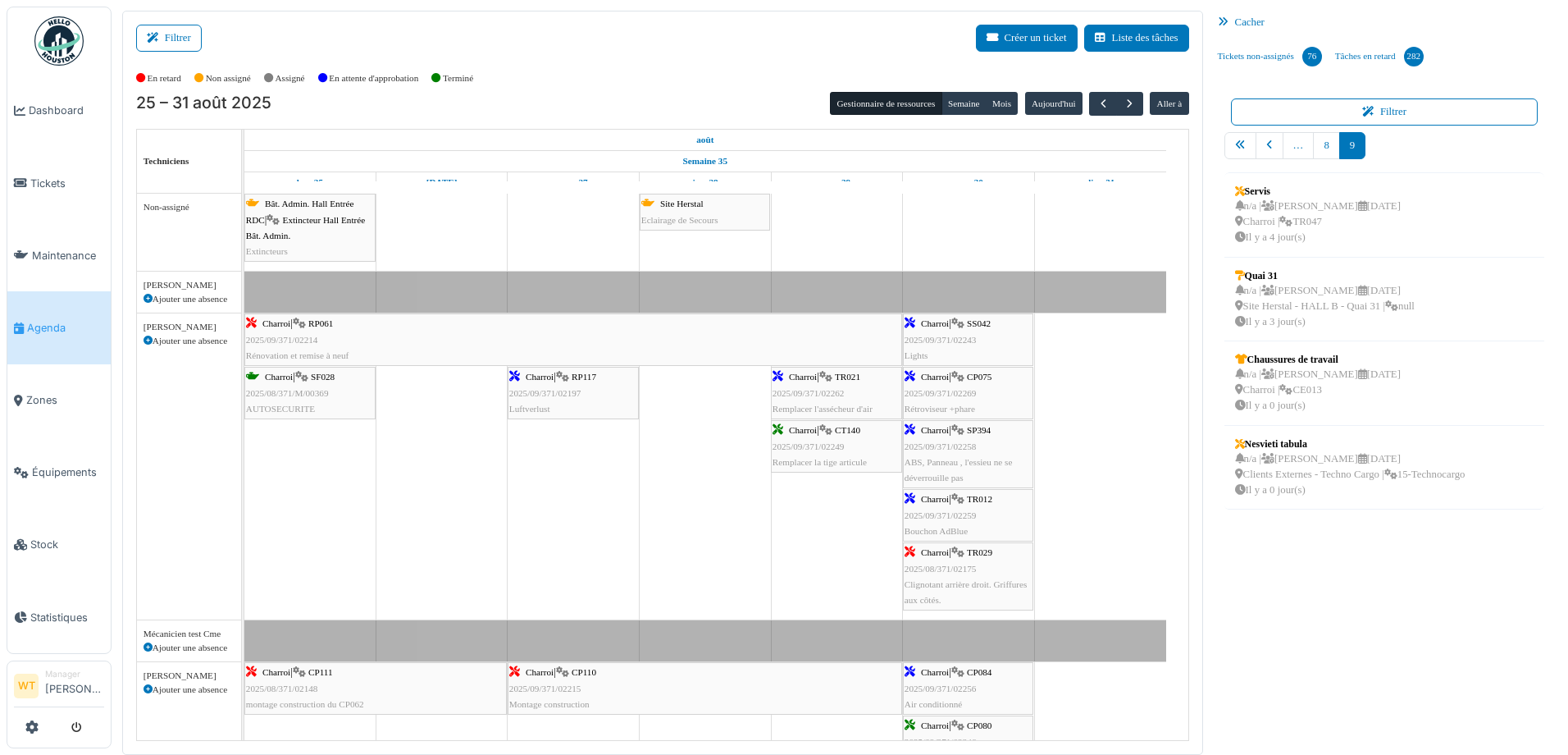
click at [925, 516] on span "2025/09/371/02259" at bounding box center [940, 515] width 72 height 10
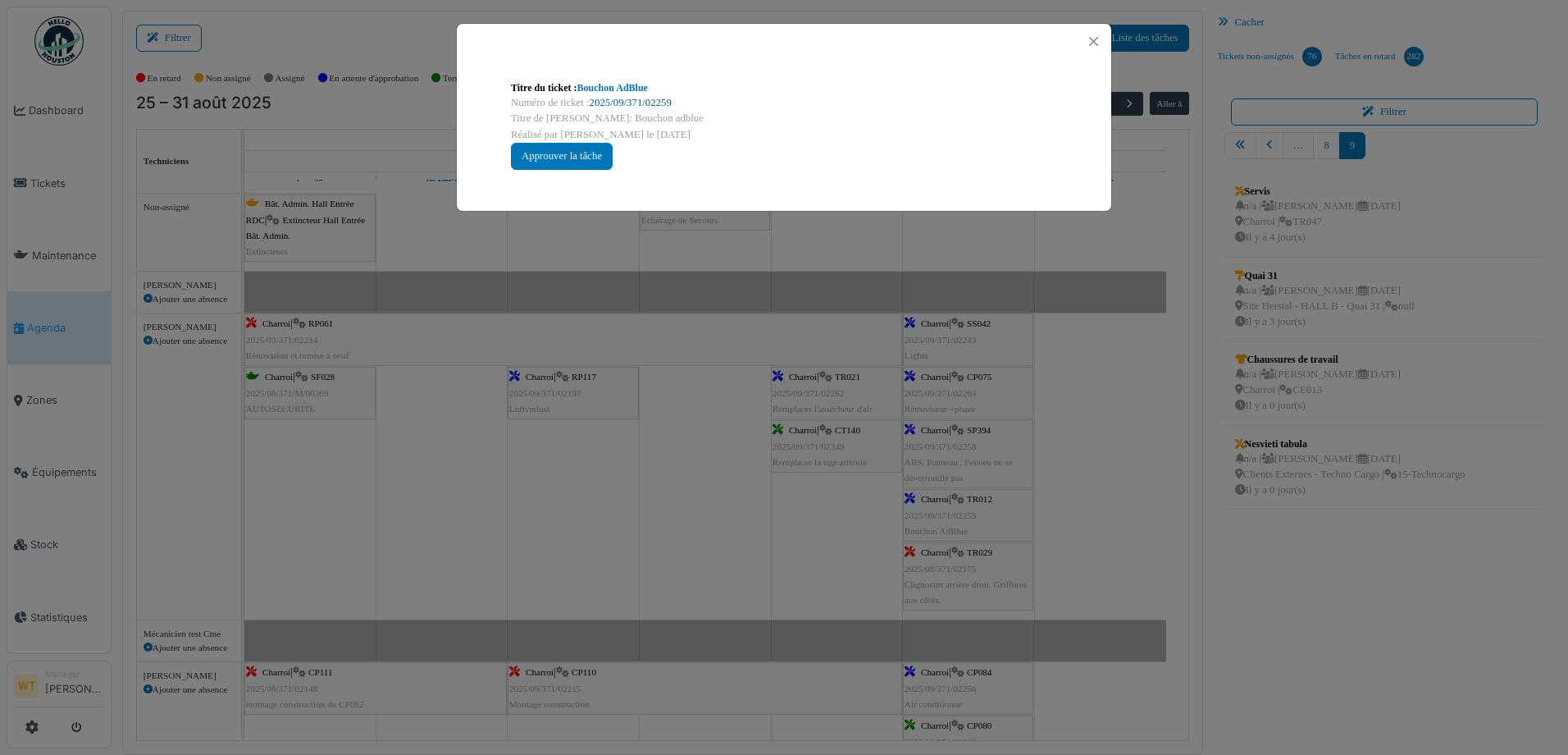
click at [652, 100] on link "2025/09/371/02259" at bounding box center [630, 102] width 82 height 12
click at [1100, 38] on button "Close" at bounding box center [1094, 41] width 22 height 22
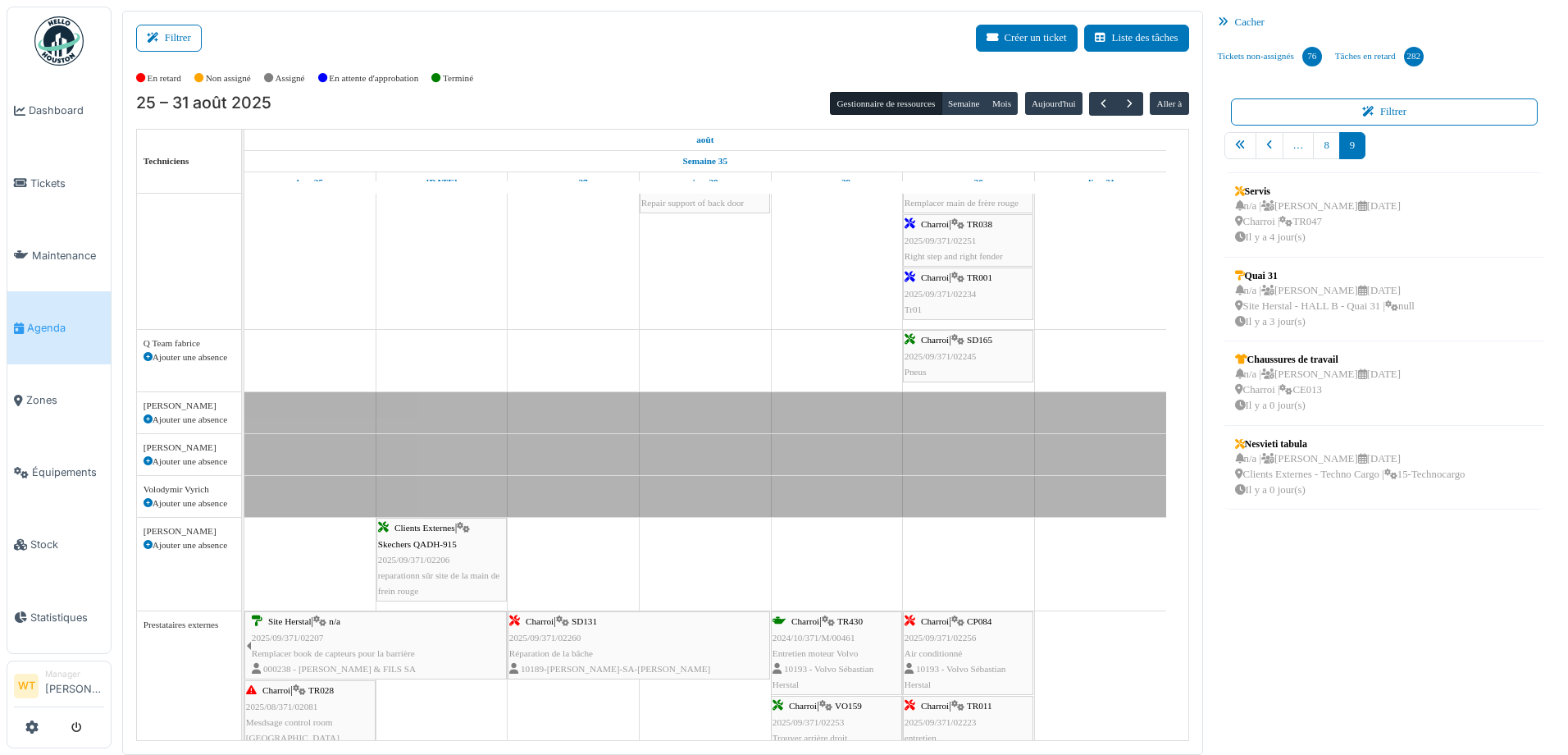
scroll to position [821, 0]
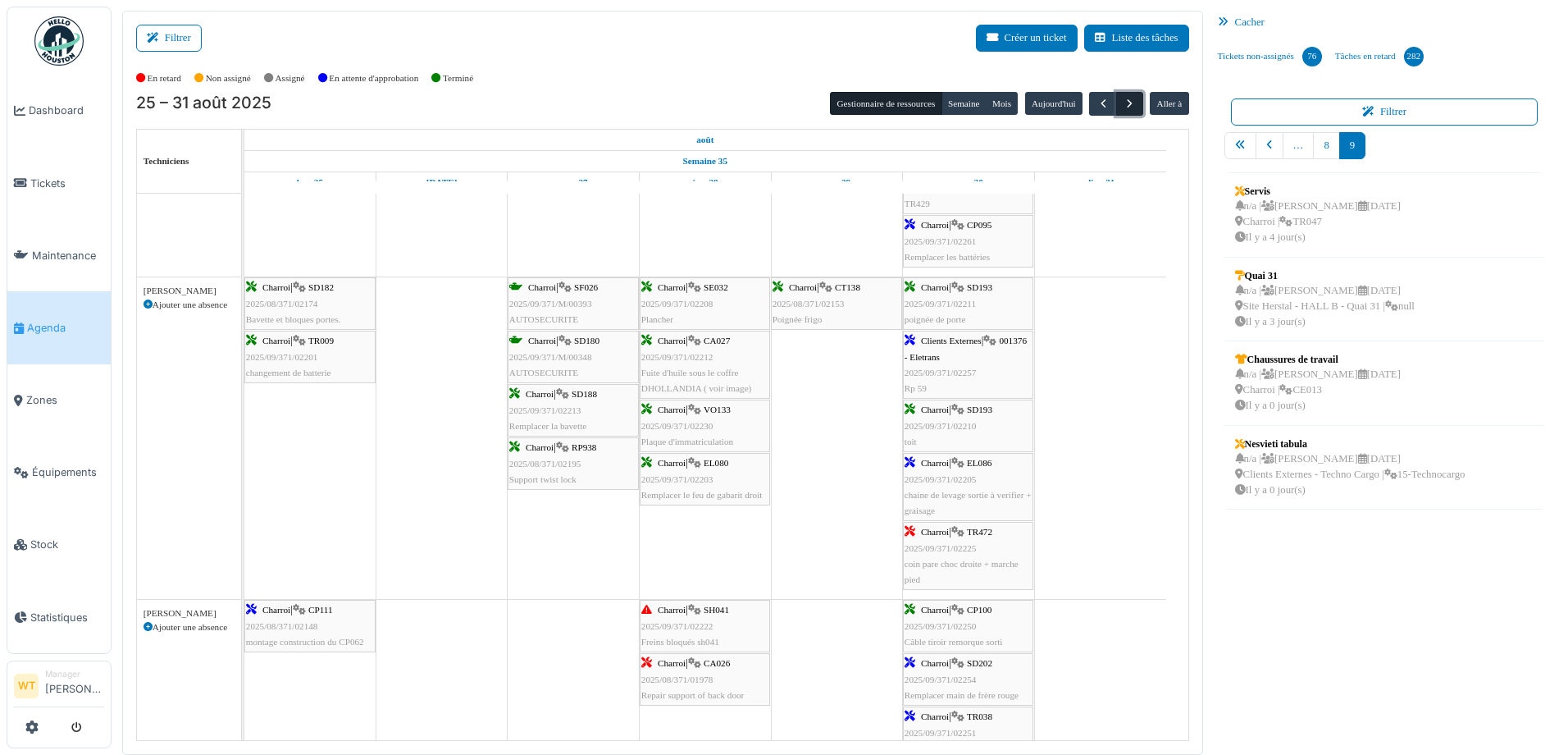
click at [1123, 105] on span "button" at bounding box center [1129, 103] width 14 height 14
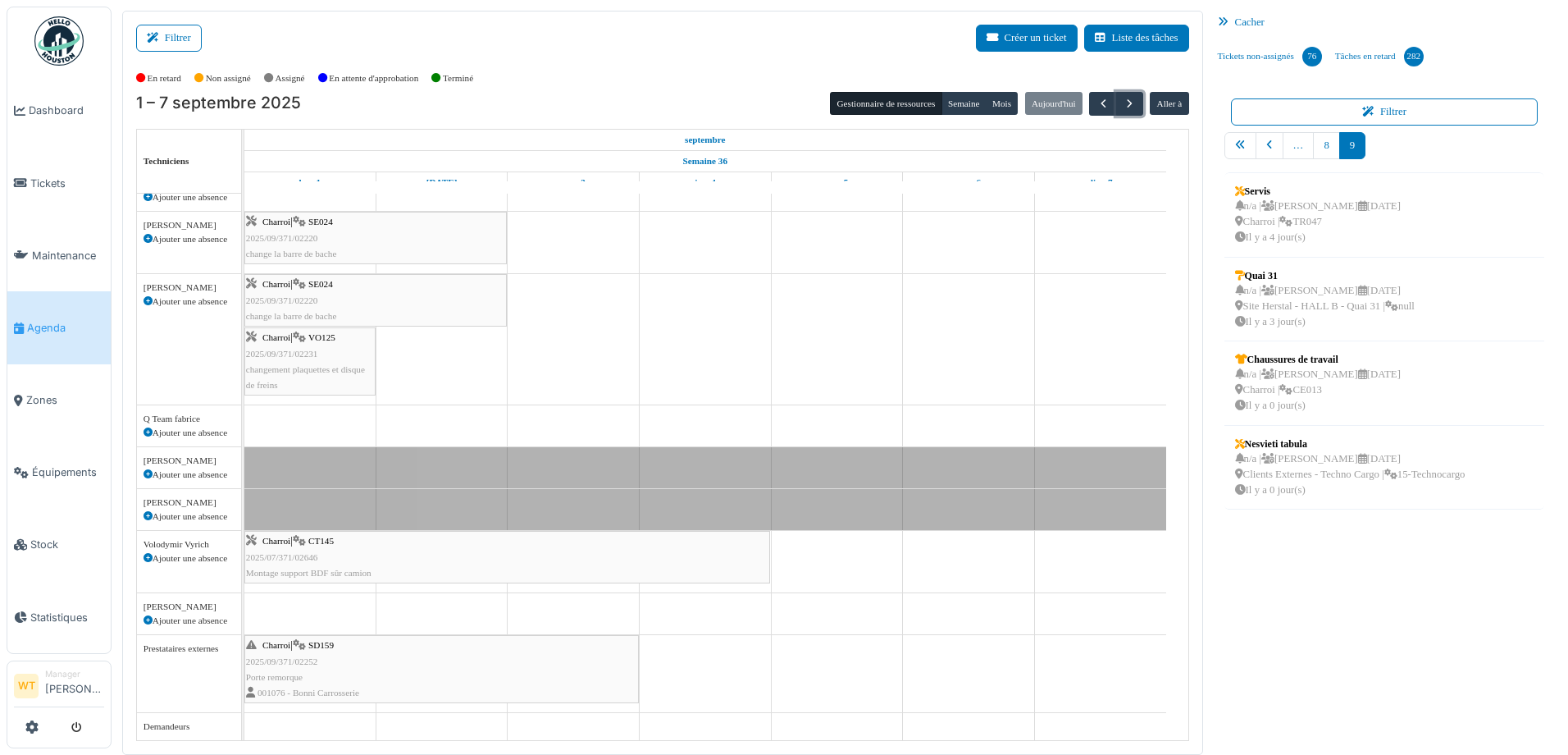
scroll to position [390, 0]
click at [315, 348] on span "2025/09/371/02231" at bounding box center [281, 353] width 72 height 10
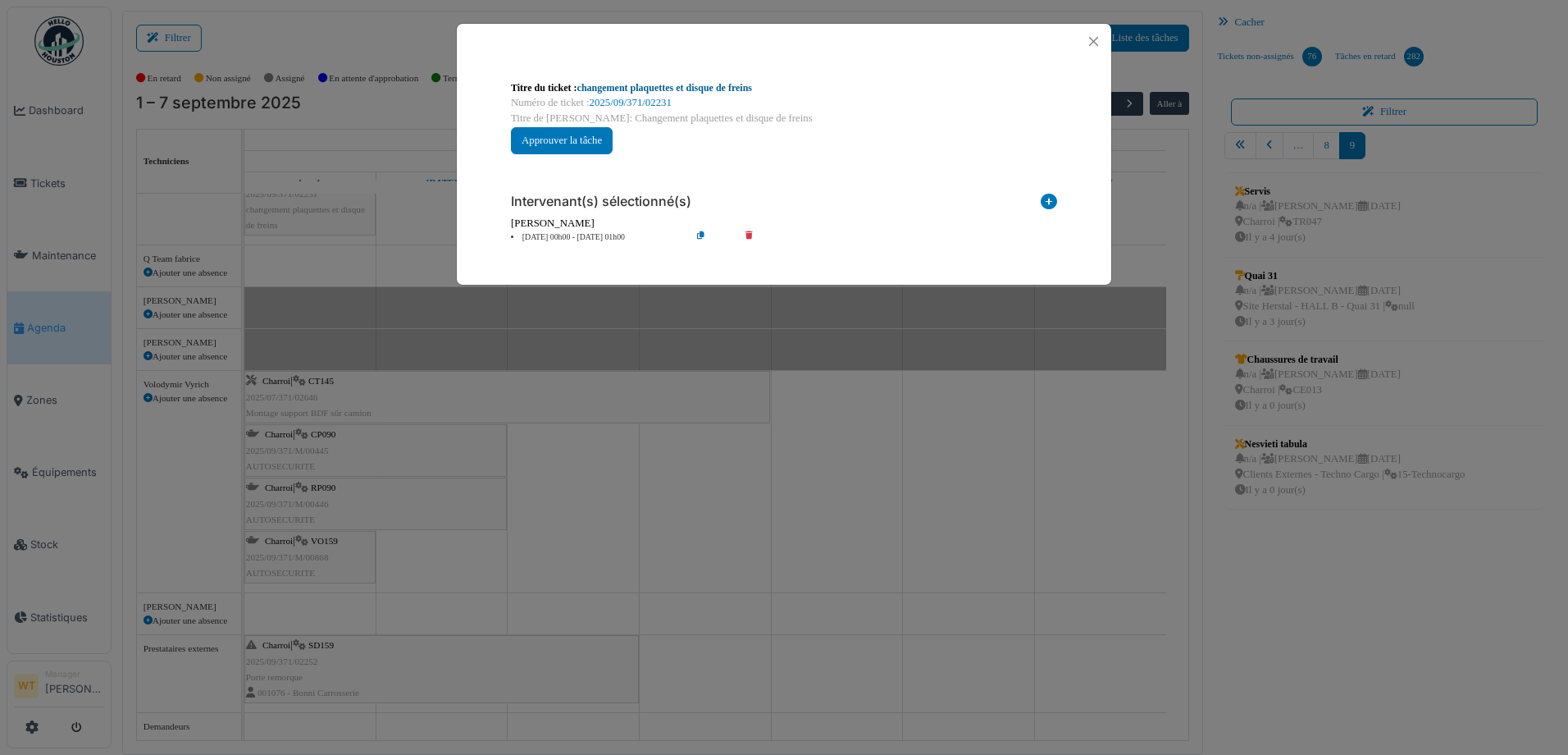
click at [676, 87] on link "changement plaquettes et disque de freins" at bounding box center [664, 88] width 175 height 12
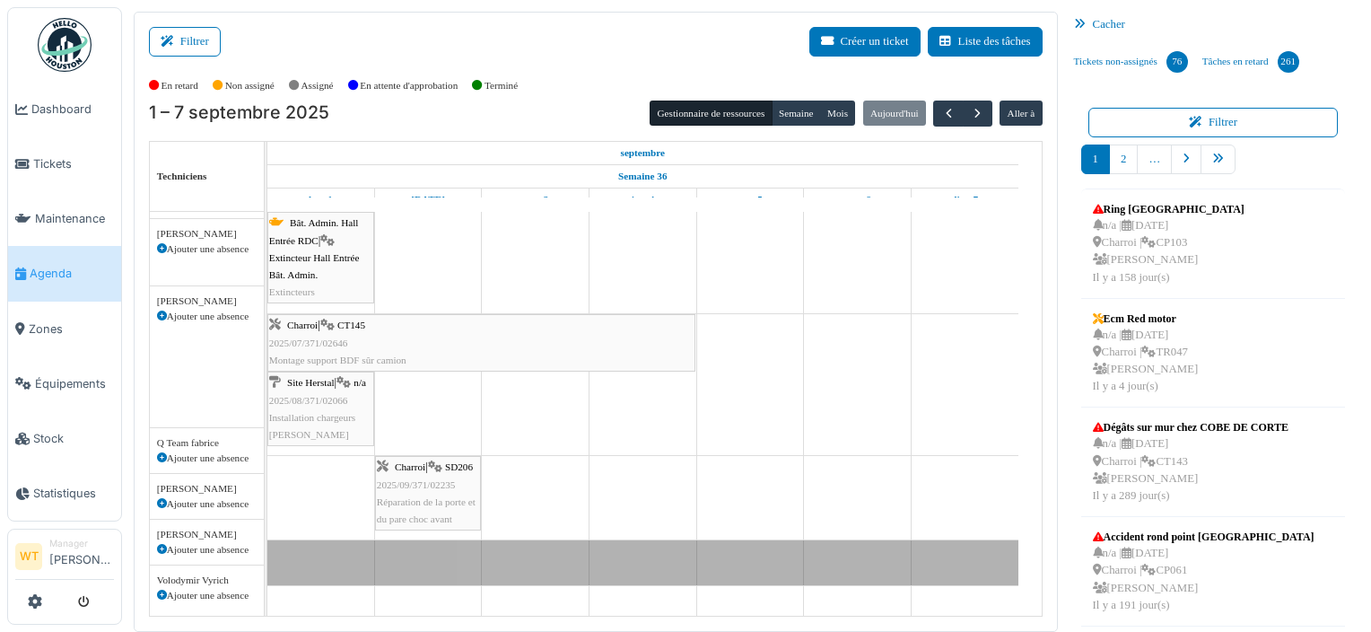
scroll to position [413, 0]
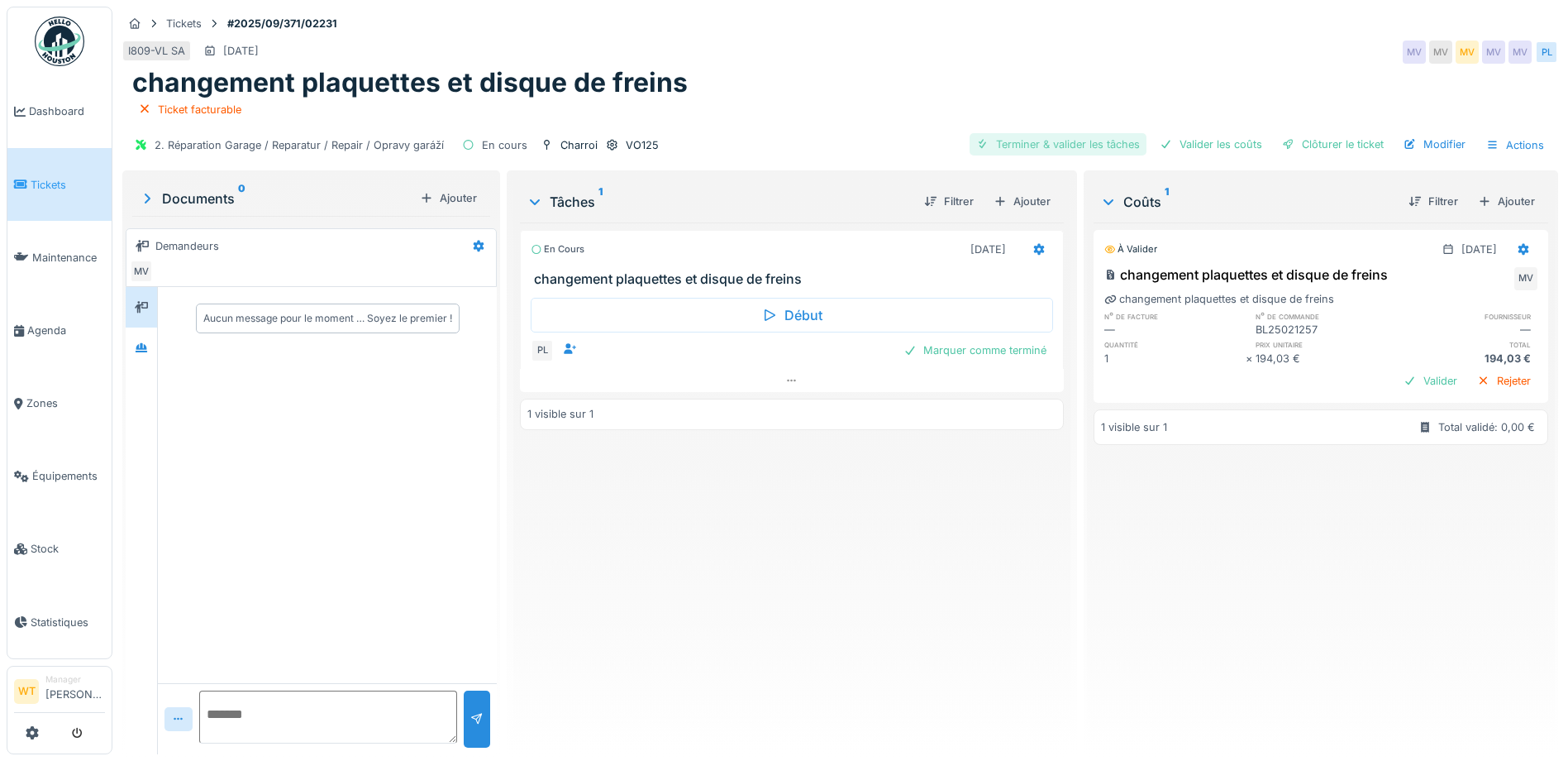
click at [620, 147] on div "VO125" at bounding box center [632, 145] width 54 height 18
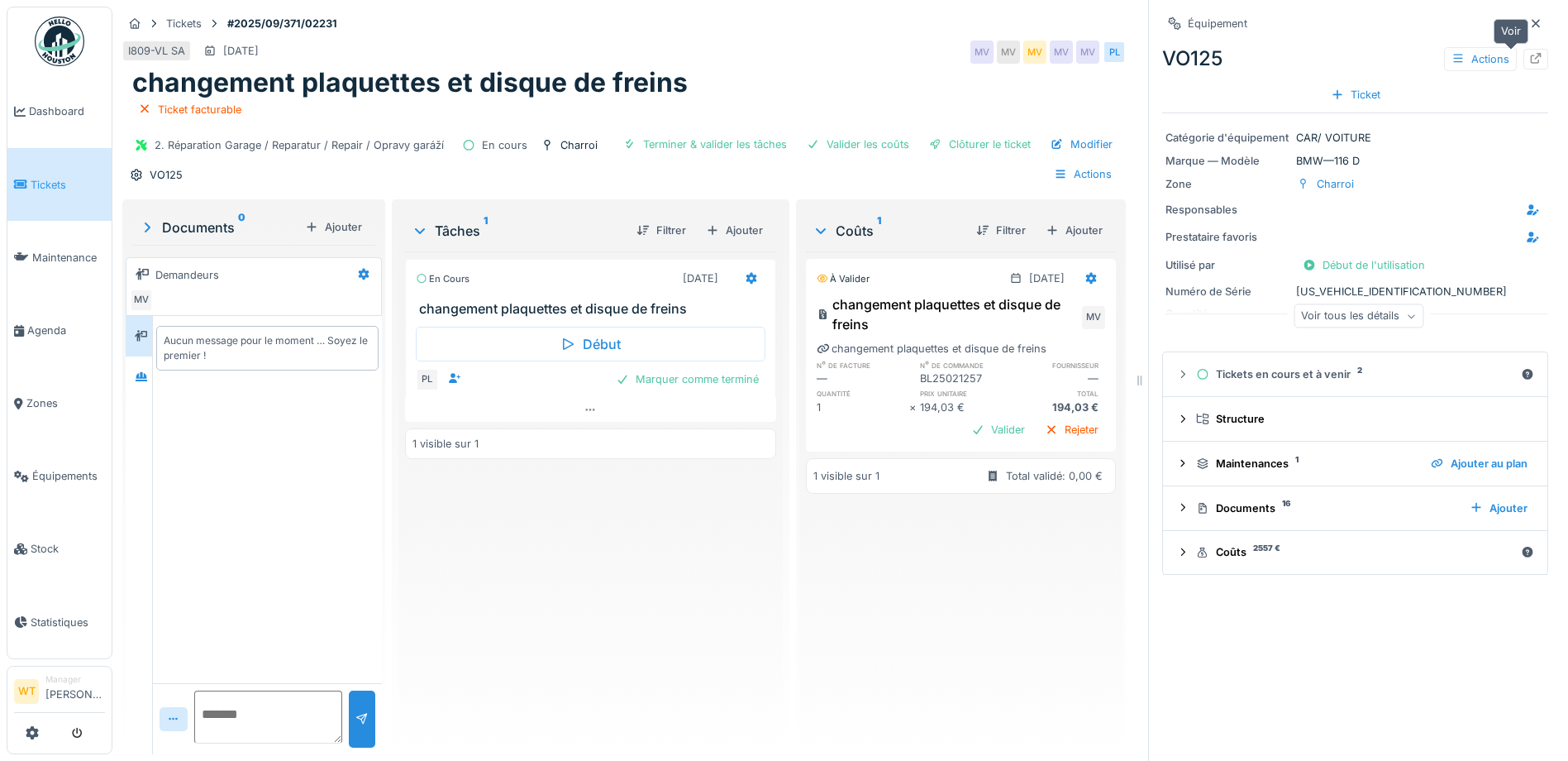
click at [1530, 58] on icon at bounding box center [1536, 58] width 11 height 11
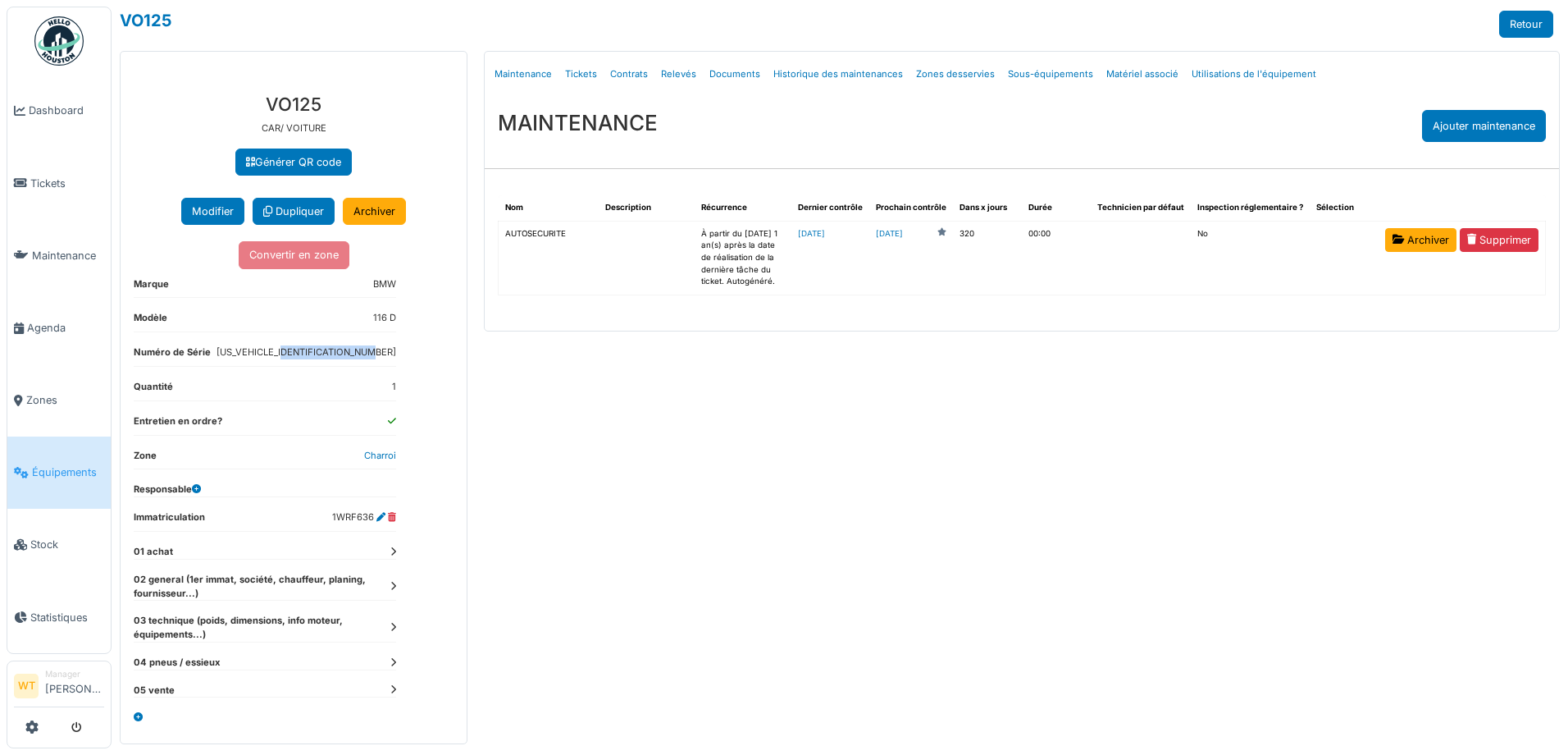
drag, startPoint x: 297, startPoint y: 349, endPoint x: 402, endPoint y: 346, distance: 105.0
click at [402, 346] on div "**********" at bounding box center [293, 411] width 346 height 663
drag, startPoint x: 402, startPoint y: 346, endPoint x: 376, endPoint y: 349, distance: 26.2
copy dd "WBA1V710107B54544"
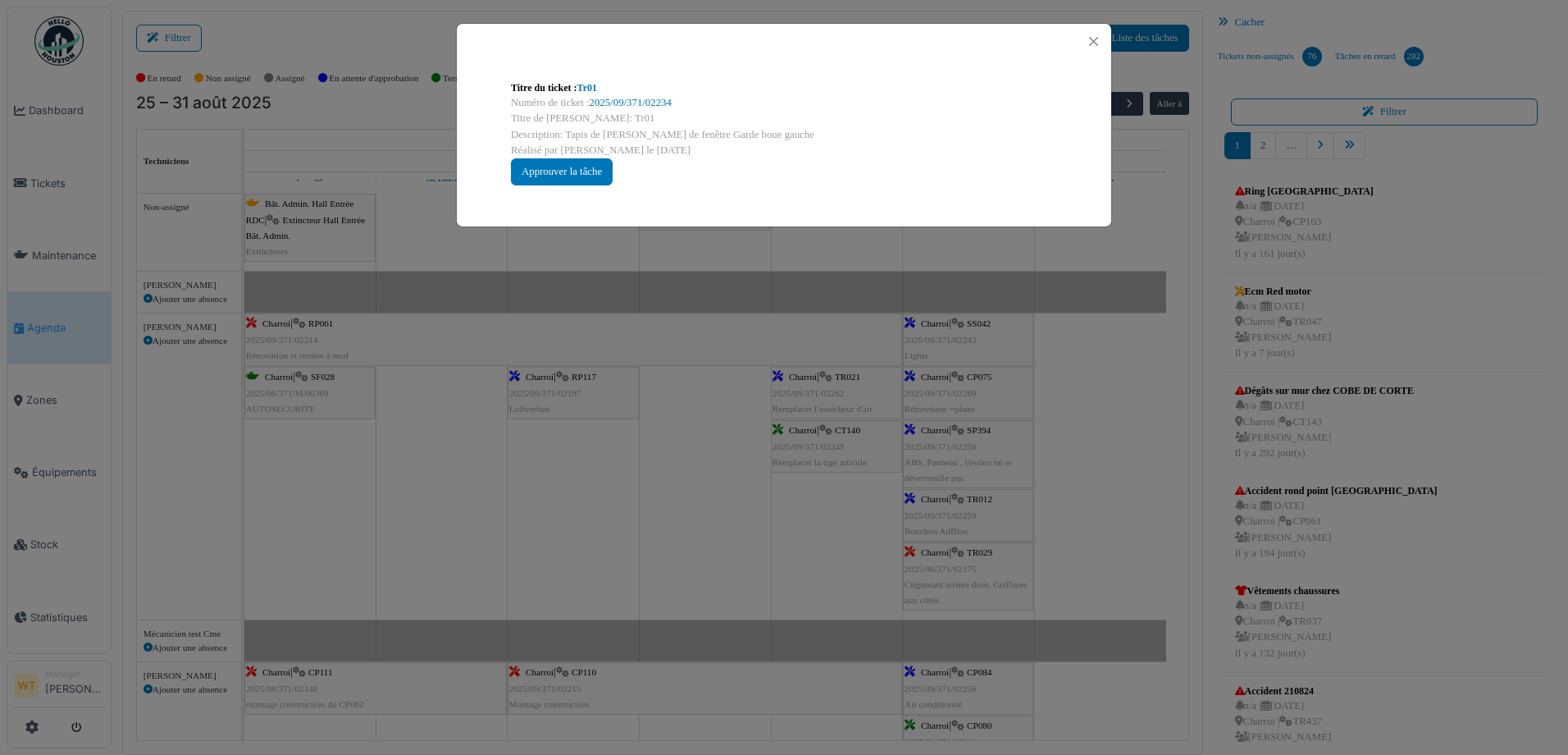
scroll to position [1149, 0]
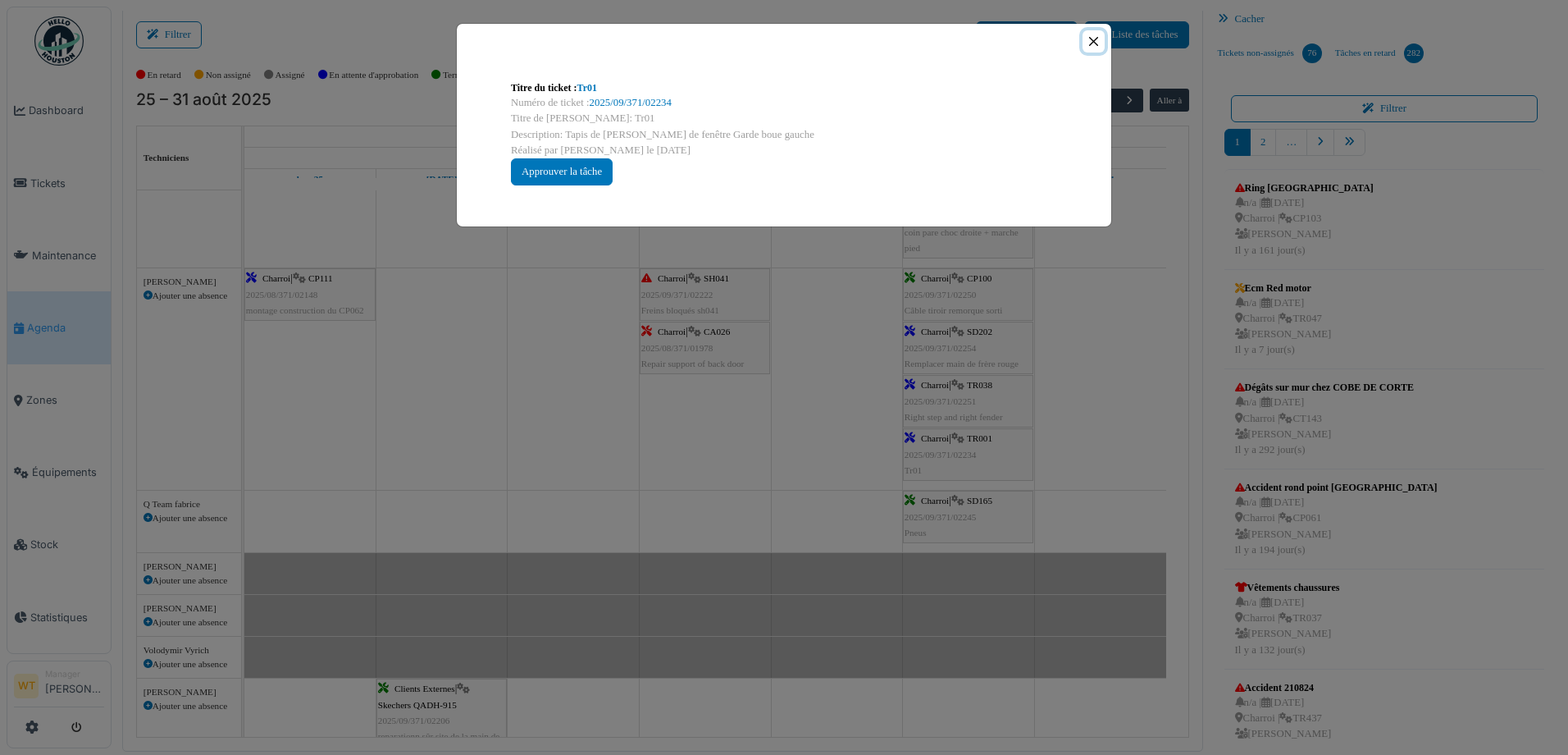
click at [1100, 37] on button "Close" at bounding box center [1094, 41] width 22 height 22
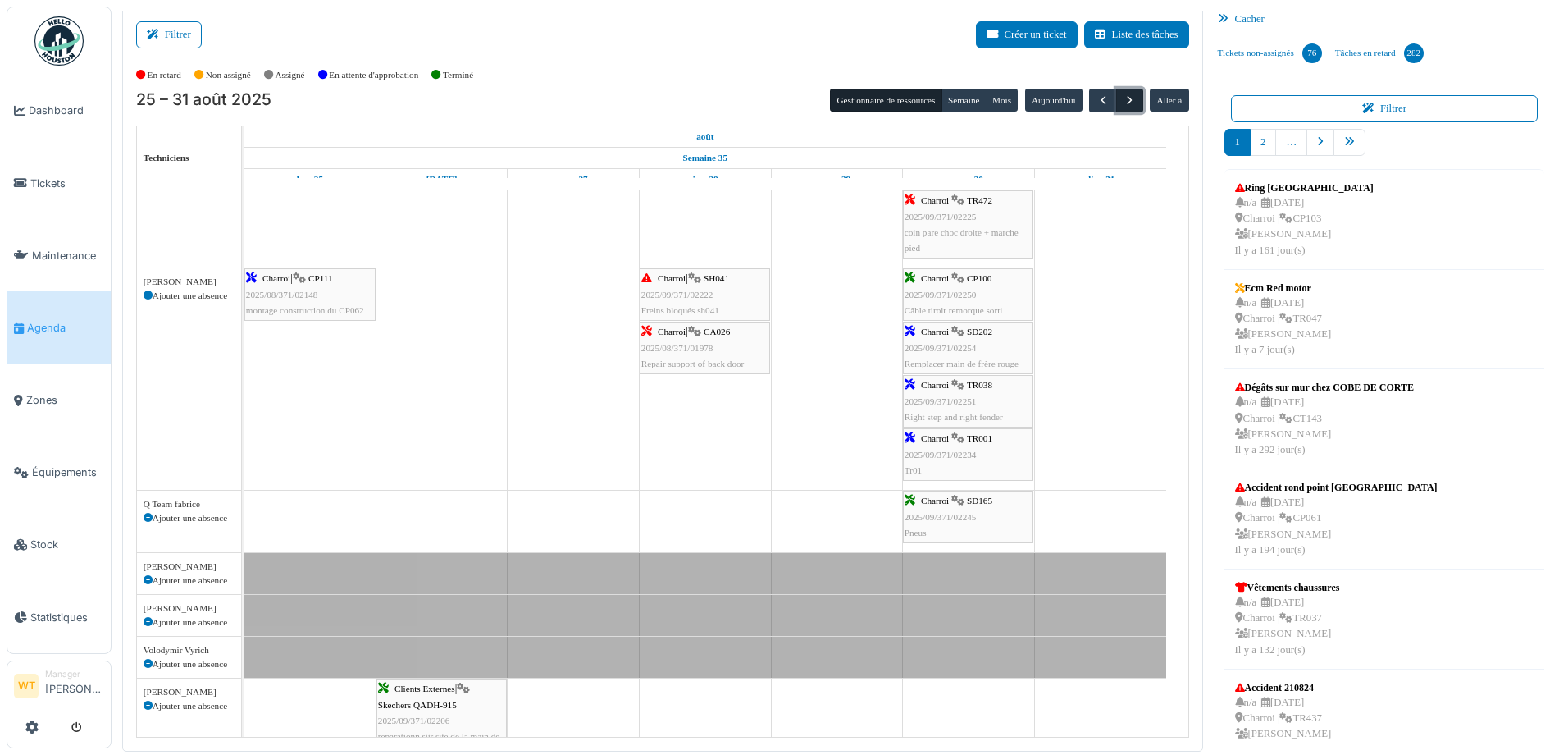
click at [1126, 101] on span "button" at bounding box center [1129, 100] width 14 height 14
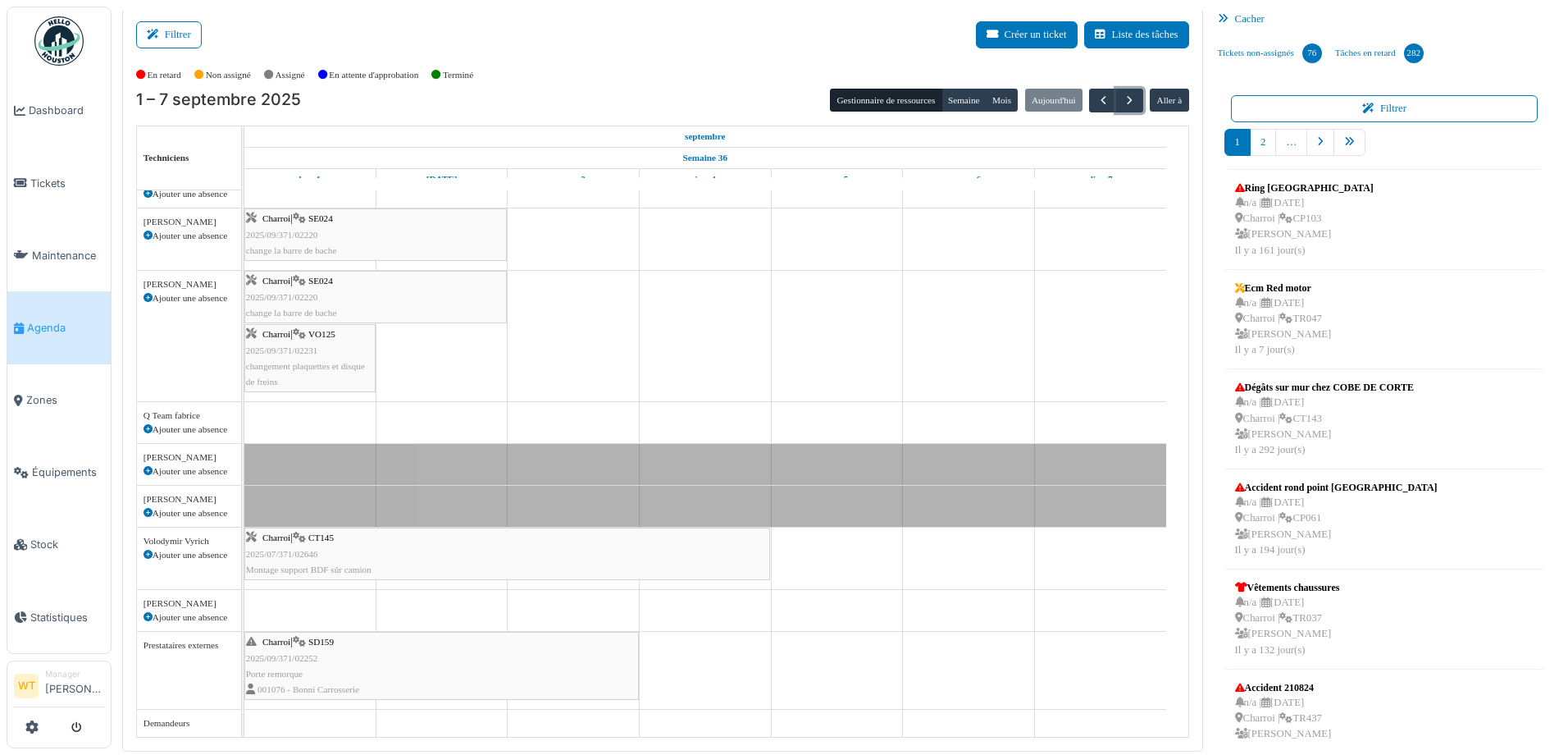
scroll to position [500, 0]
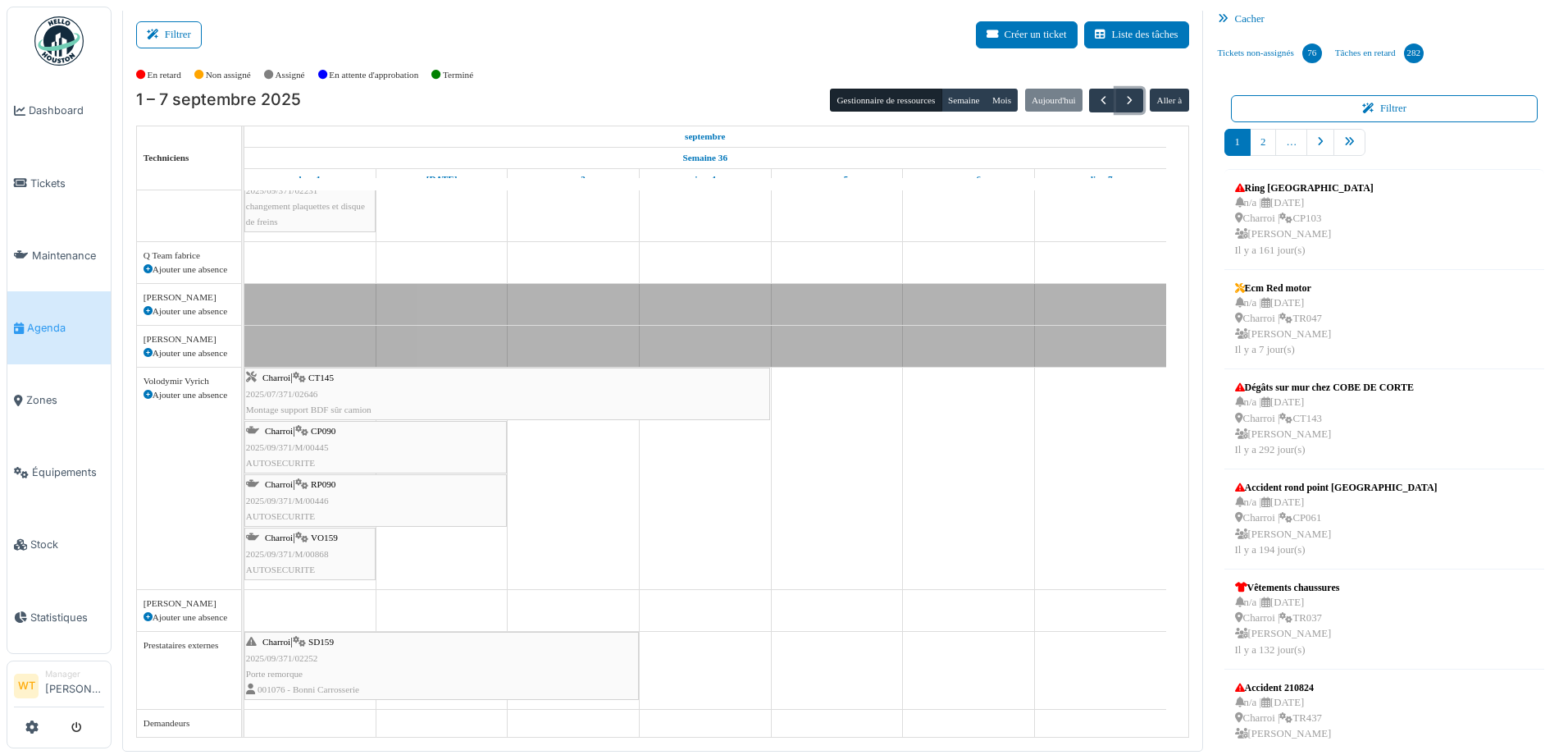
click at [1117, 89] on button "button" at bounding box center [1130, 101] width 27 height 24
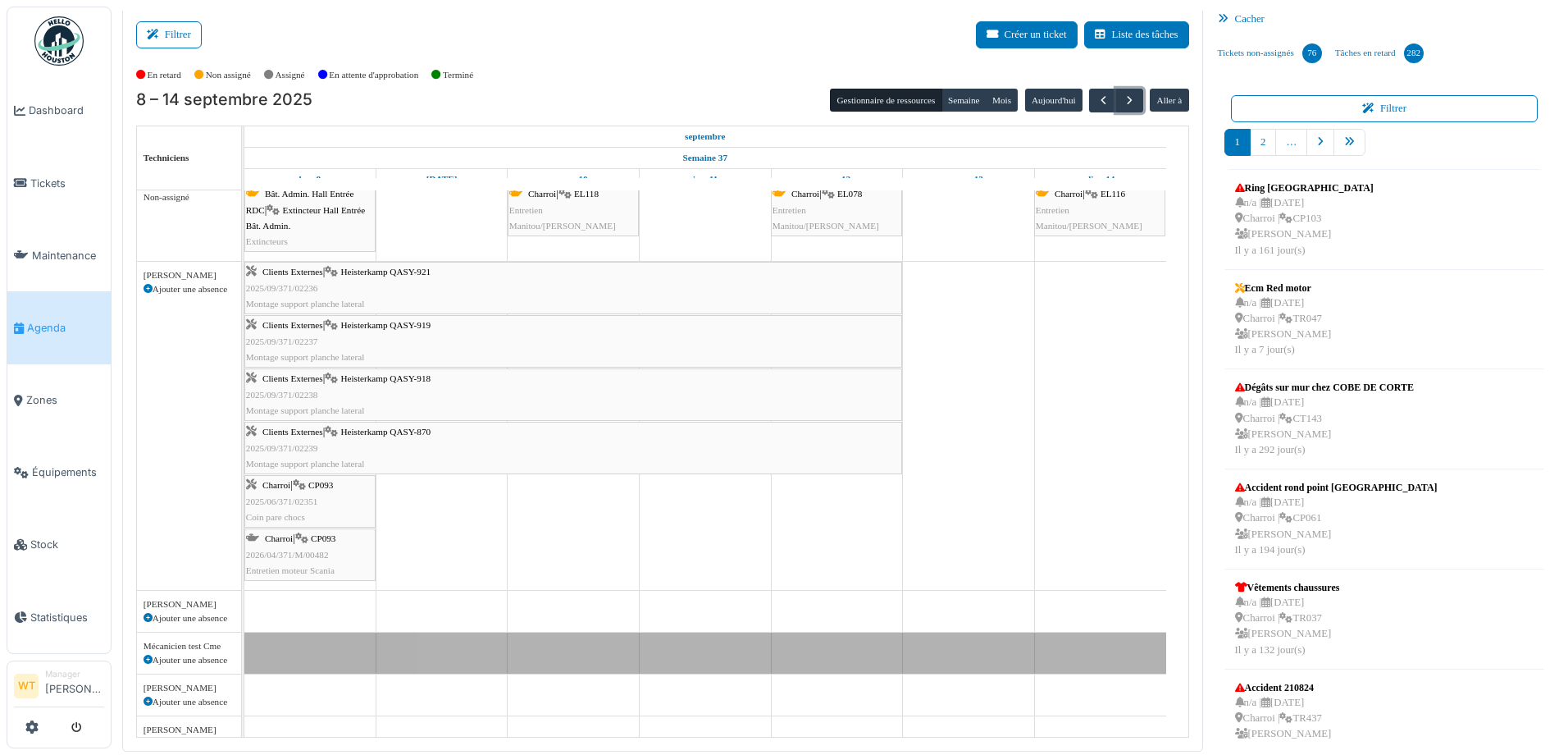
scroll to position [0, 0]
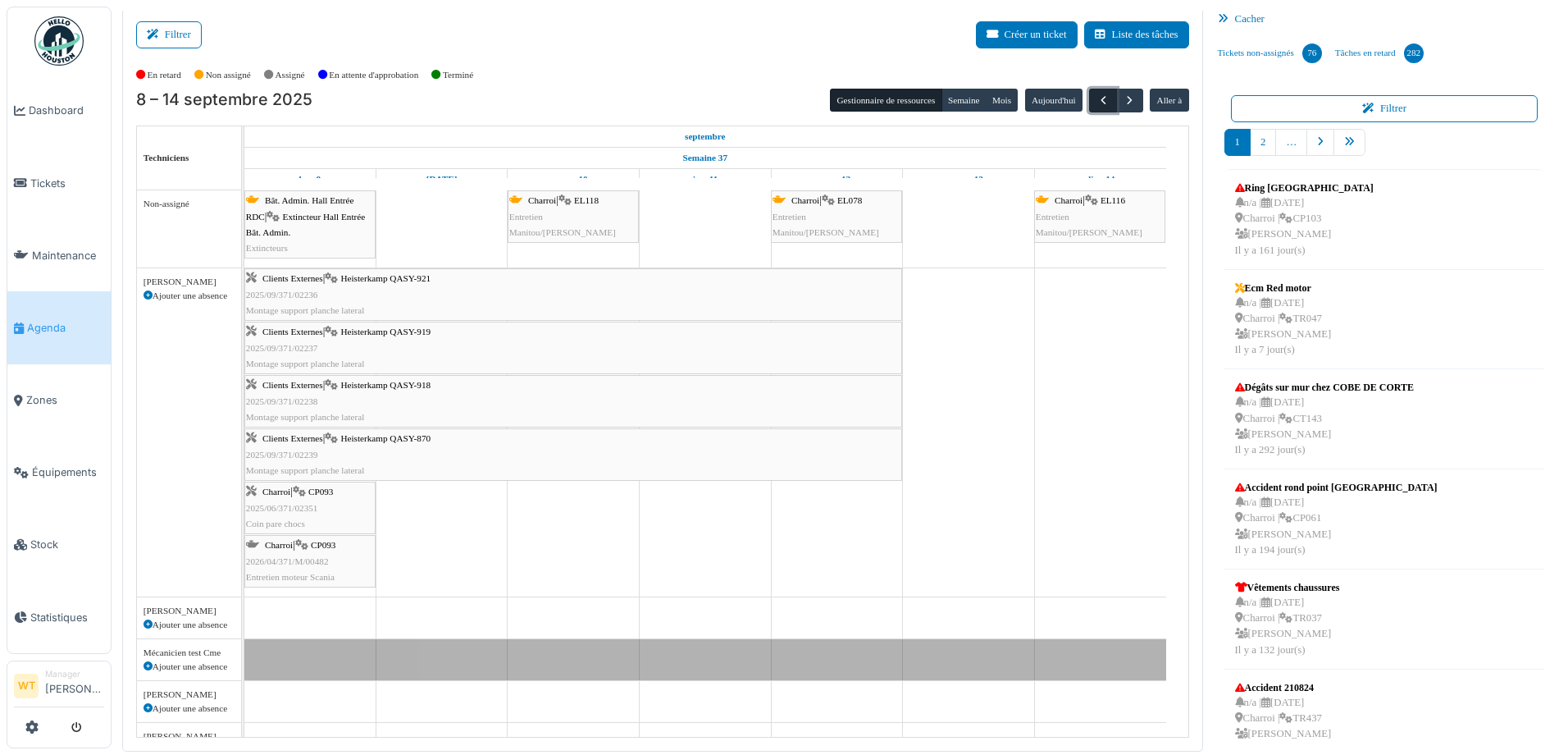
click at [1097, 98] on span "button" at bounding box center [1103, 100] width 14 height 14
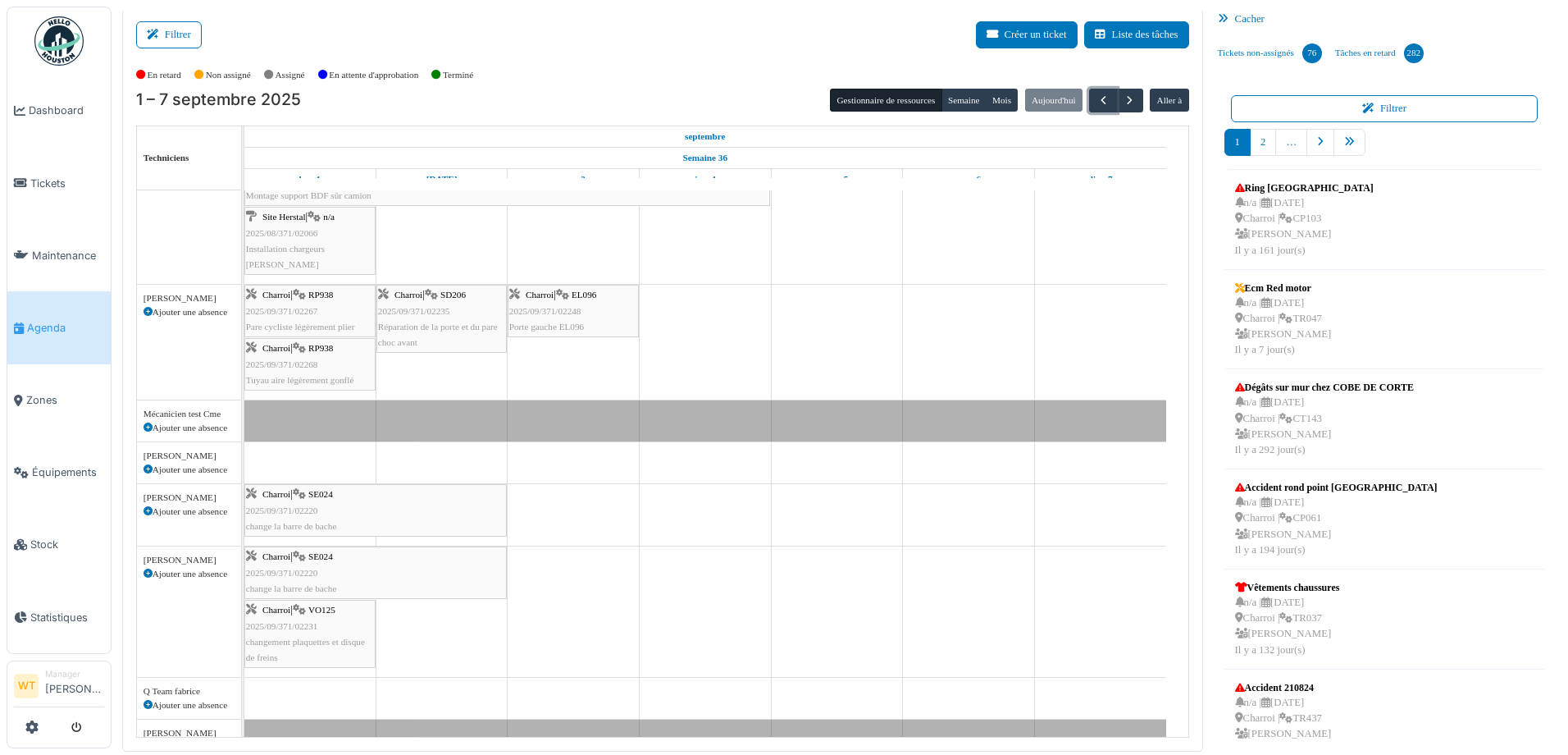
scroll to position [246, 0]
